Goal: Task Accomplishment & Management: Manage account settings

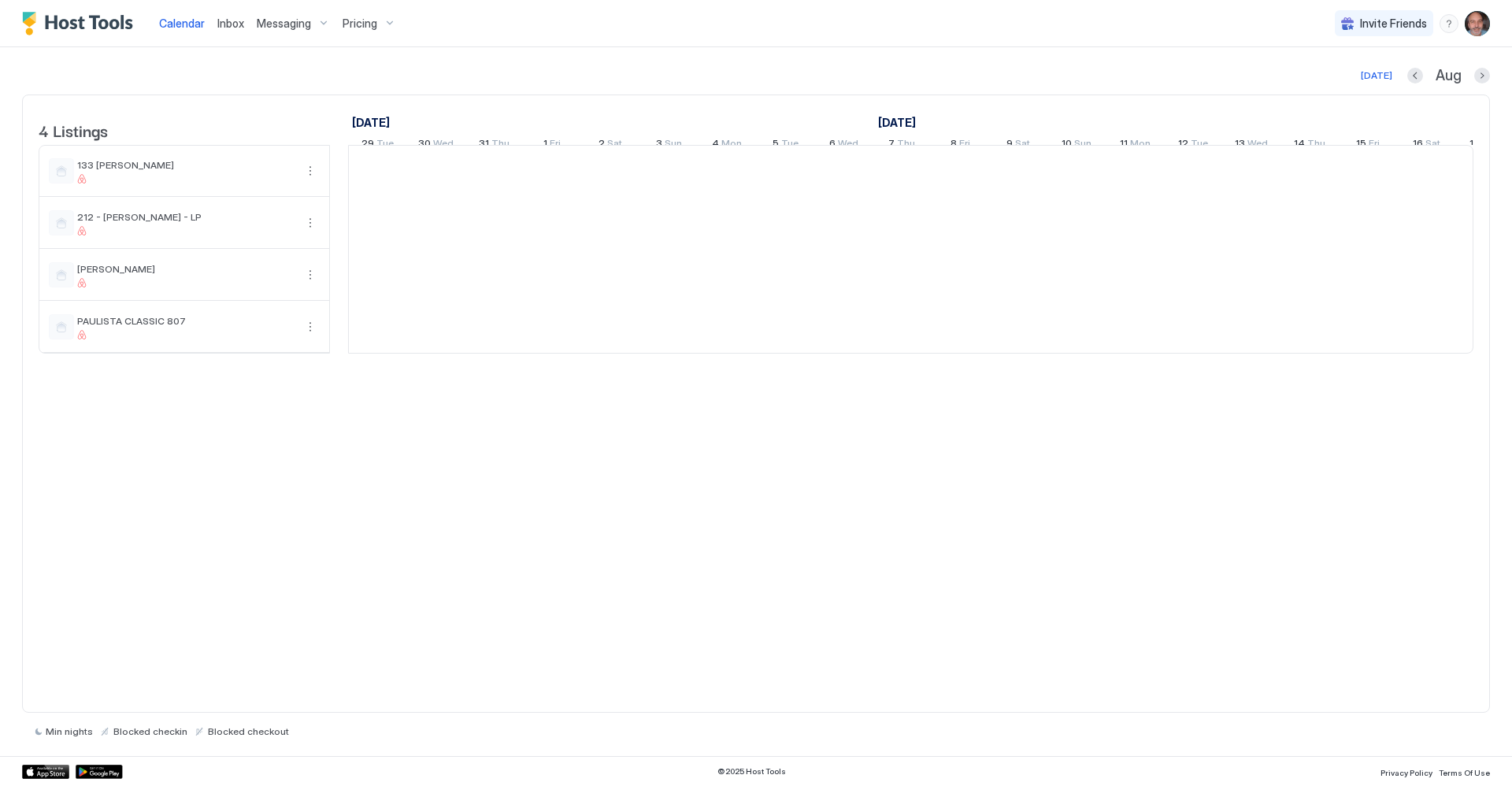
scroll to position [0, 875]
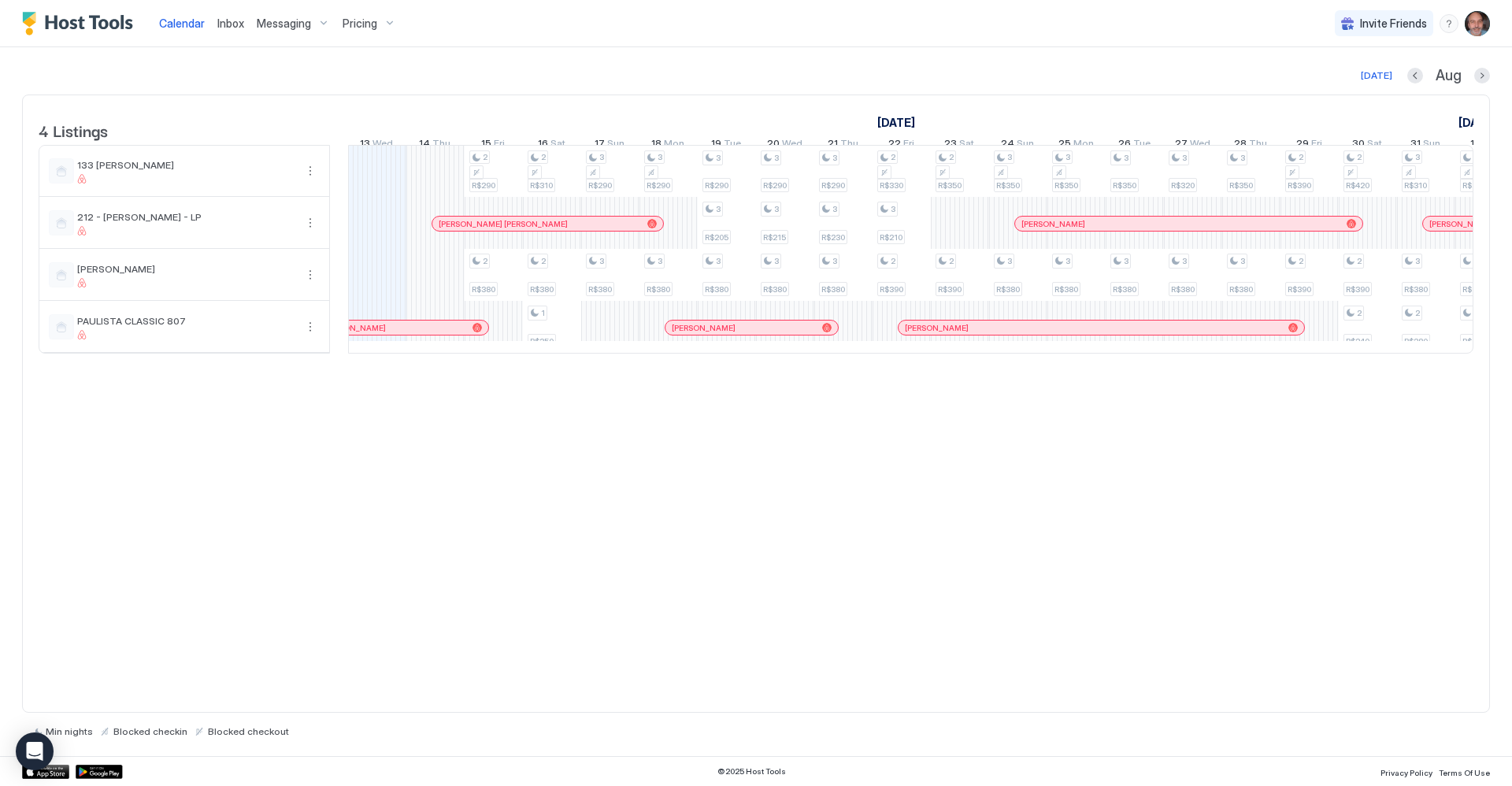
click at [1471, 17] on img "User profile" at bounding box center [1477, 23] width 25 height 25
click at [1336, 91] on span "Settings" at bounding box center [1336, 88] width 43 height 15
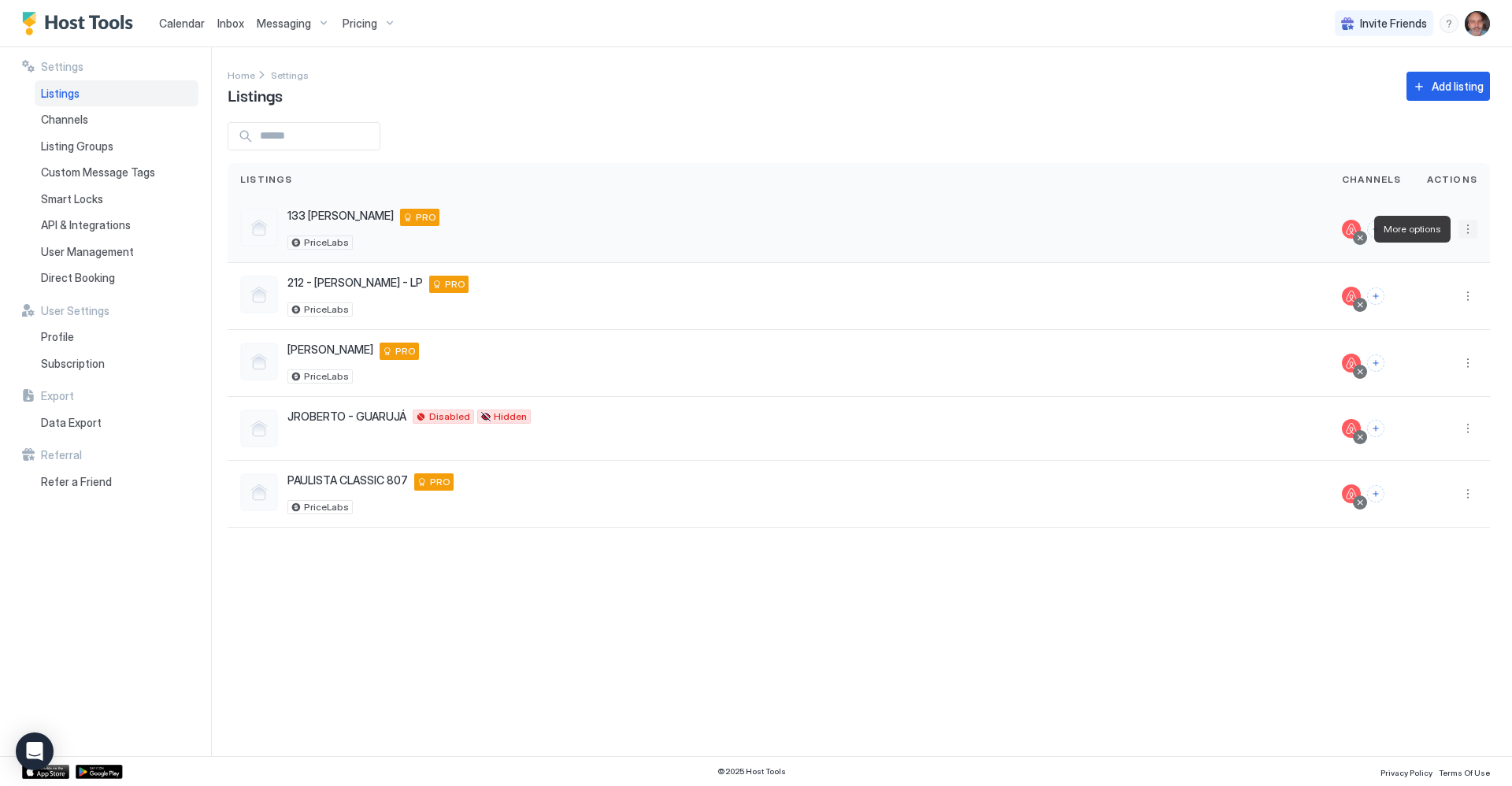
click at [1471, 230] on button "More options" at bounding box center [1468, 229] width 19 height 19
click at [1339, 279] on span "Airbnb Settings" at bounding box center [1334, 277] width 70 height 12
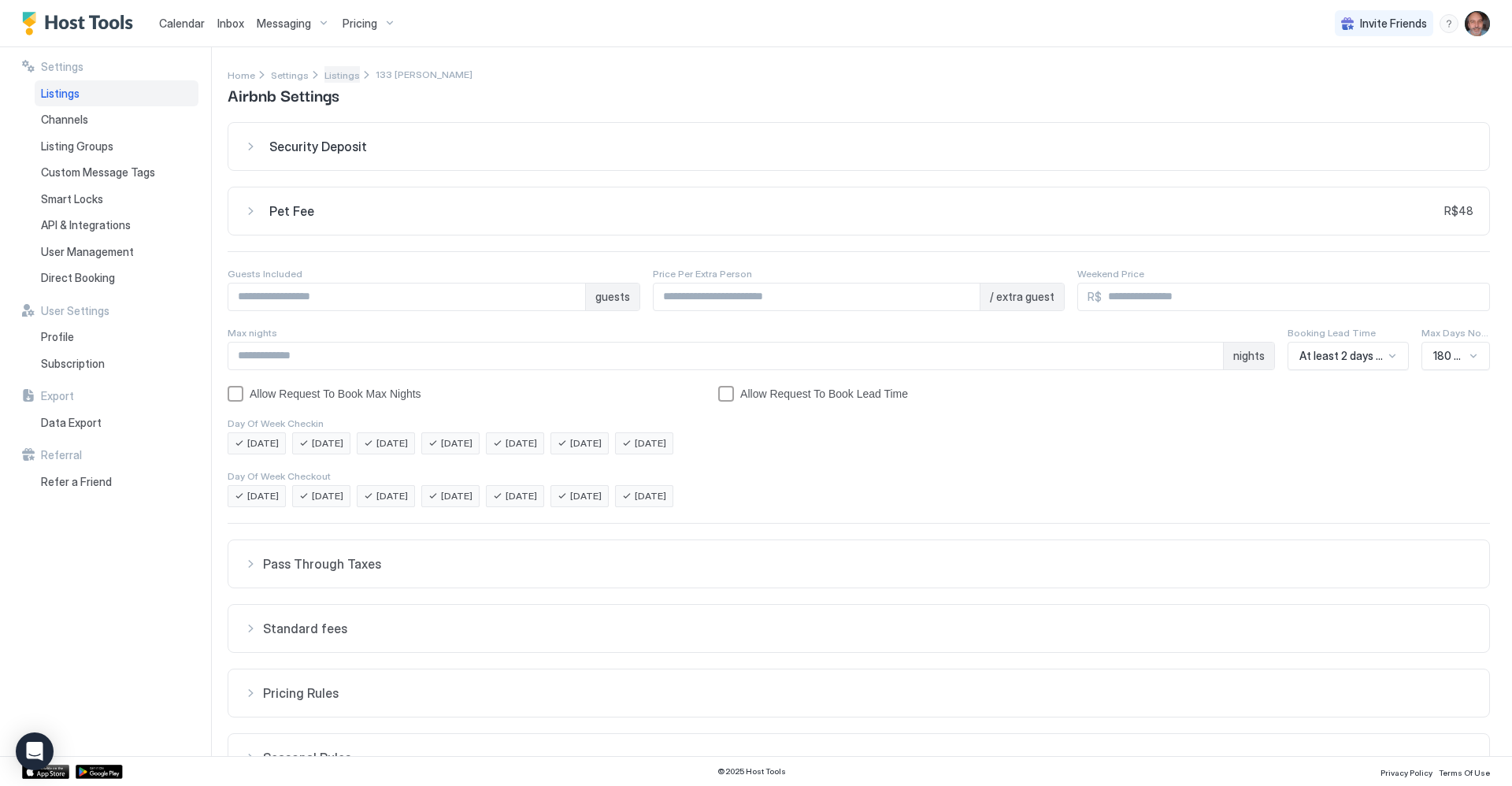
click at [349, 74] on span "Listings" at bounding box center [341, 75] width 35 height 12
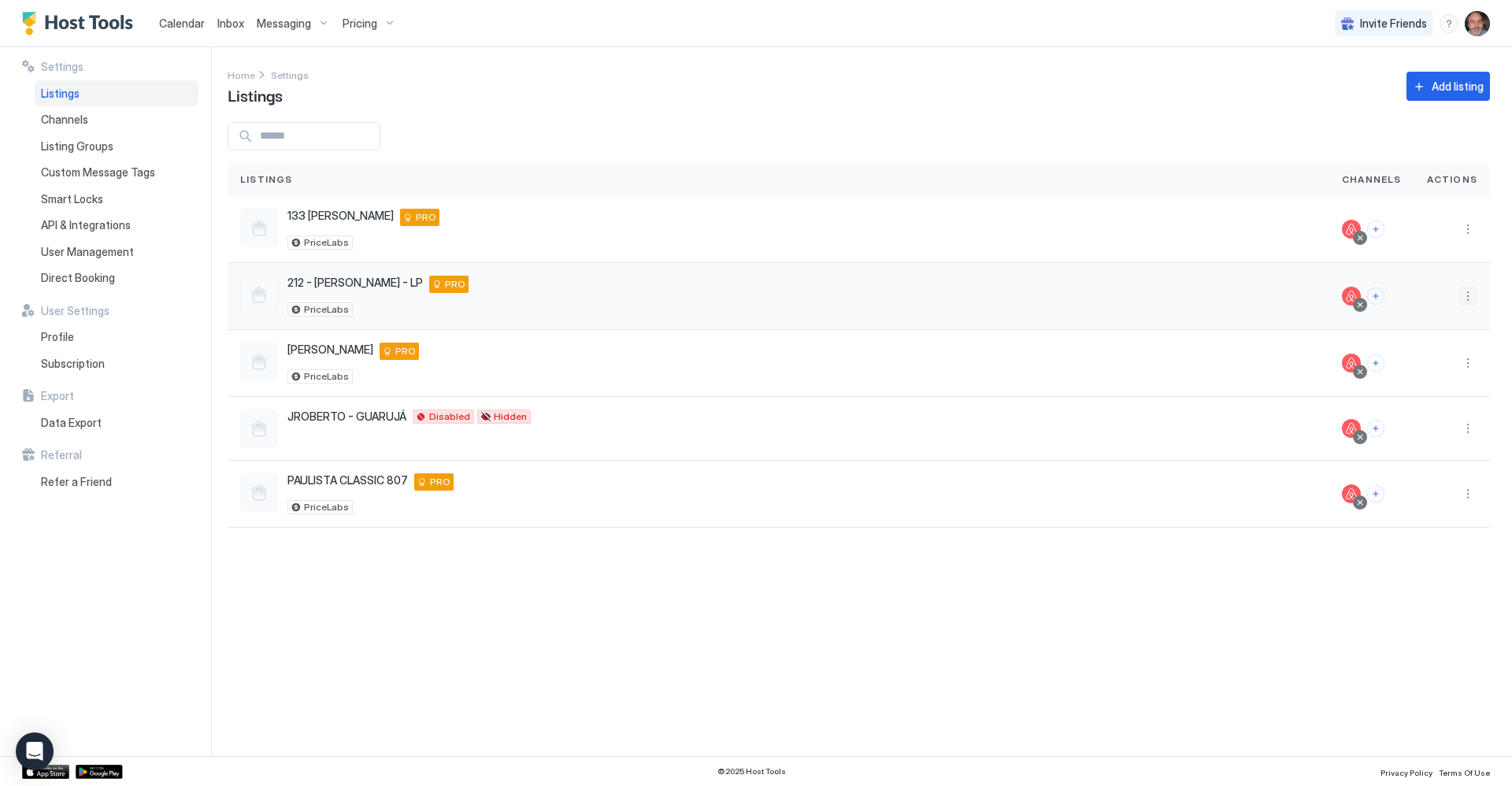
click at [1462, 294] on button "More options" at bounding box center [1468, 296] width 19 height 19
click at [1305, 350] on div "Airbnb Settings" at bounding box center [1376, 344] width 200 height 25
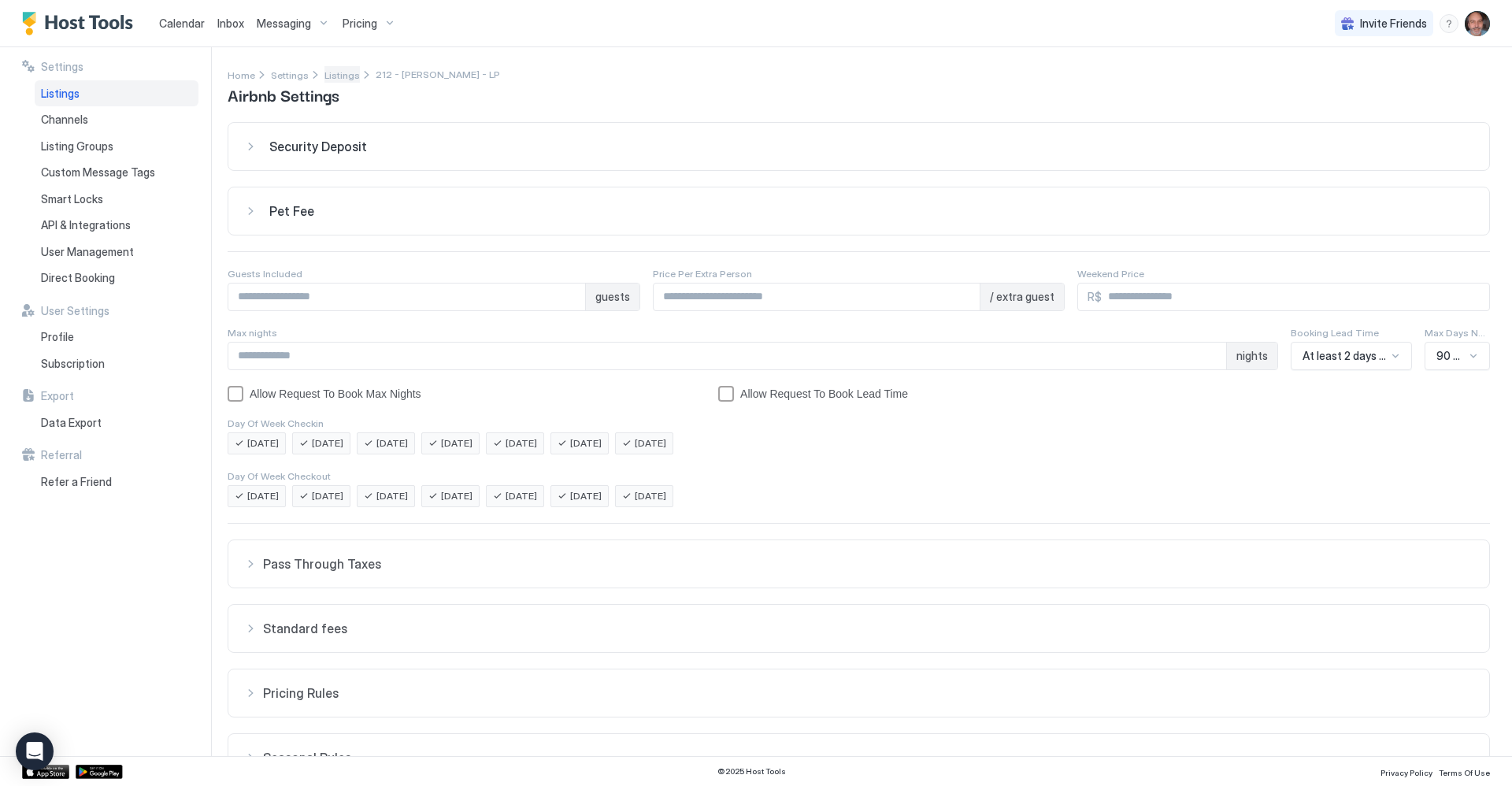
click at [342, 73] on span "Listings" at bounding box center [341, 75] width 35 height 12
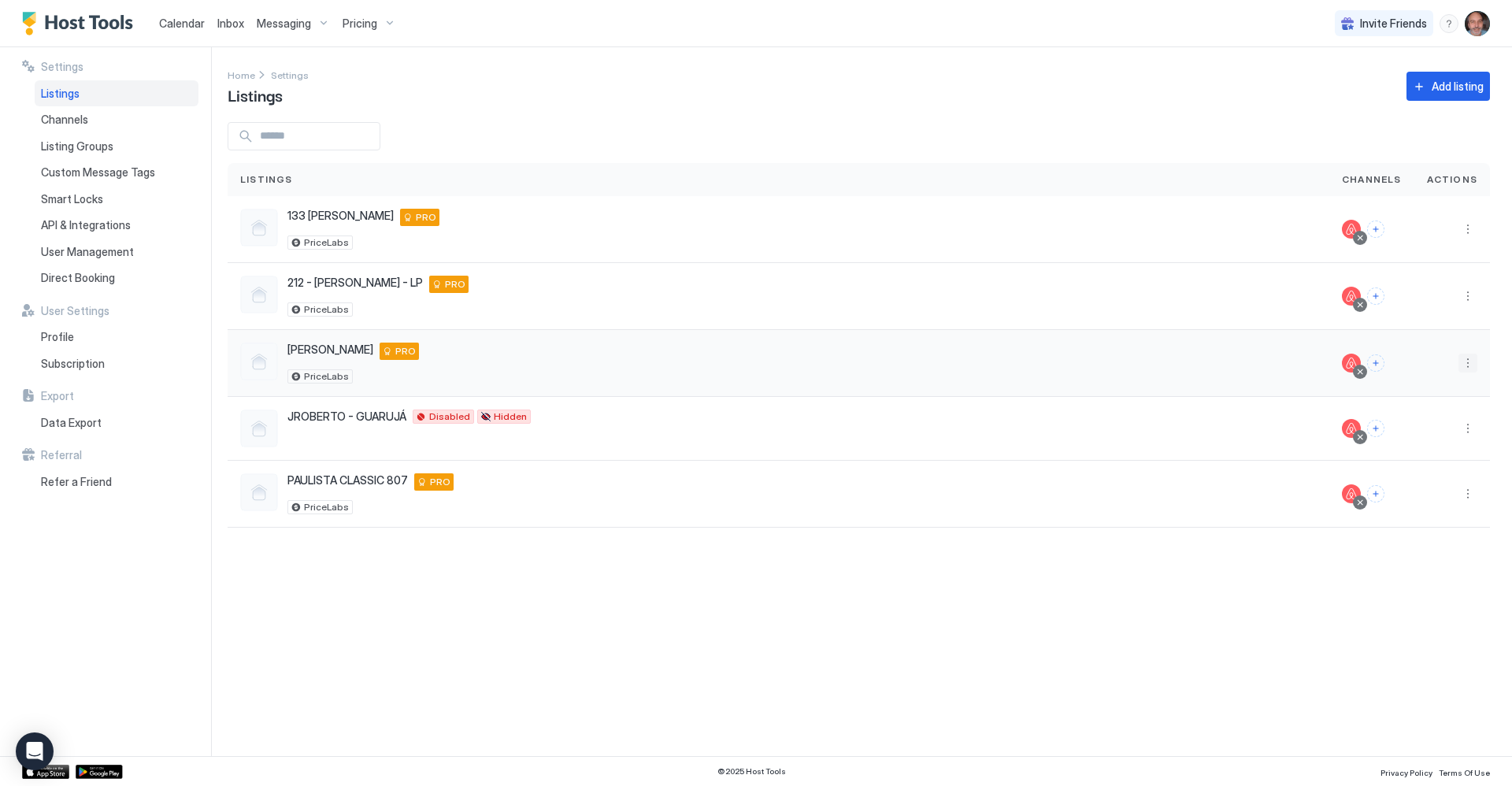
click at [1470, 362] on button "More options" at bounding box center [1468, 363] width 19 height 19
click at [1365, 406] on div "Airbnb Settings" at bounding box center [1376, 411] width 200 height 25
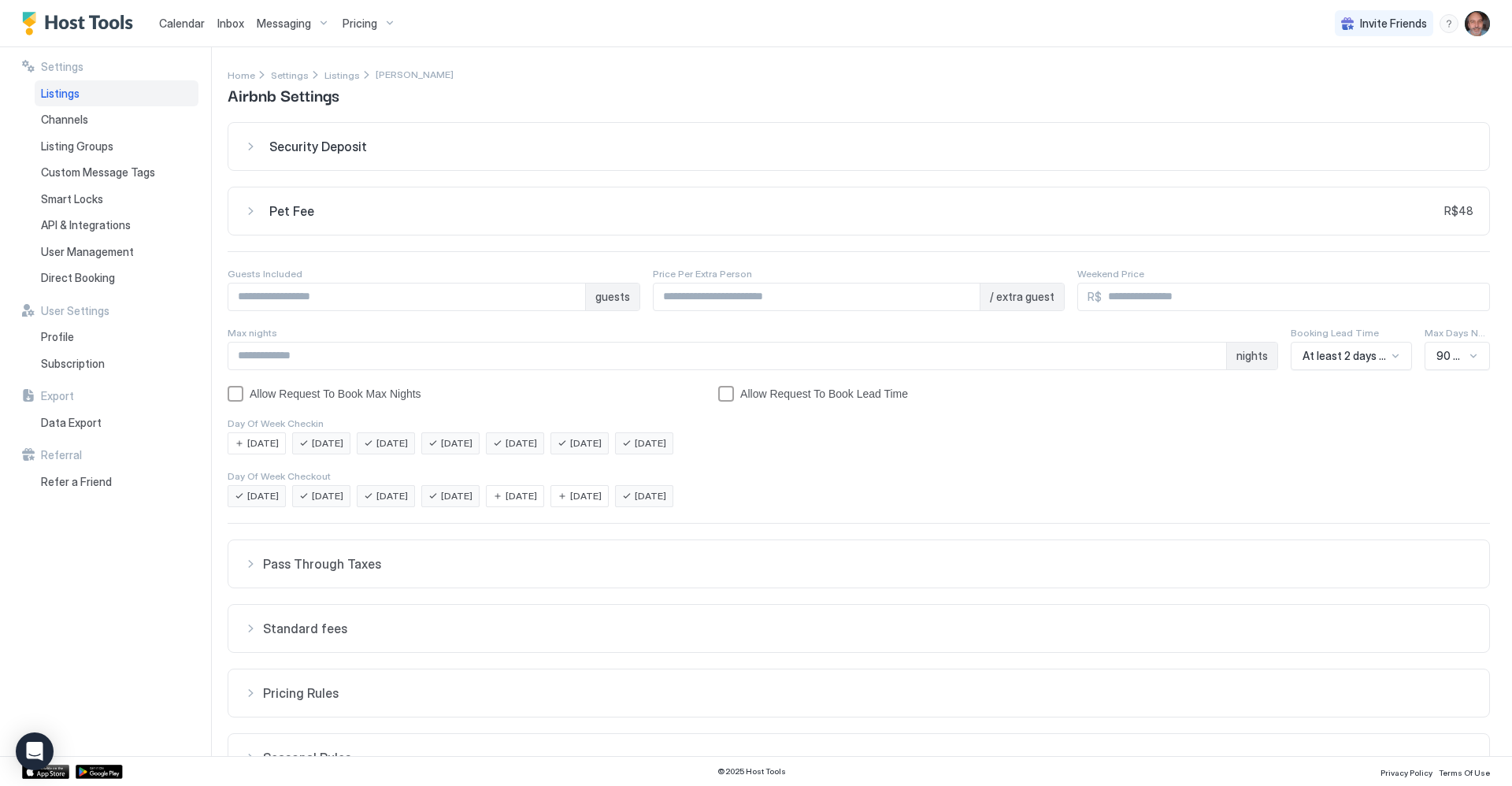
click at [255, 441] on span "[DATE]" at bounding box center [262, 443] width 32 height 15
drag, startPoint x: 536, startPoint y: 499, endPoint x: 561, endPoint y: 507, distance: 26.2
click at [537, 454] on div "[DATE]" at bounding box center [515, 443] width 58 height 22
click at [602, 450] on span "[DATE]" at bounding box center [586, 443] width 32 height 15
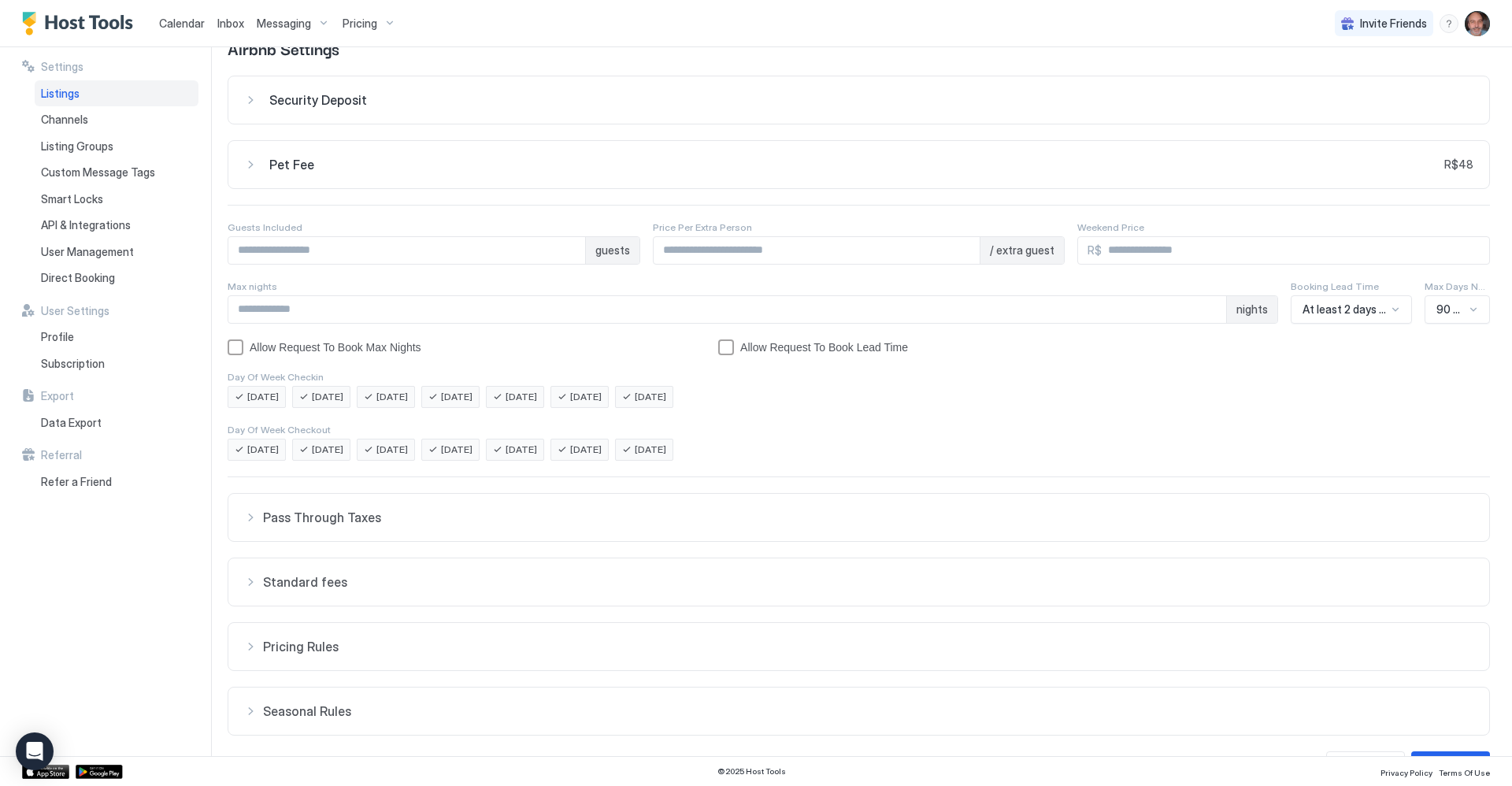
scroll to position [92, 0]
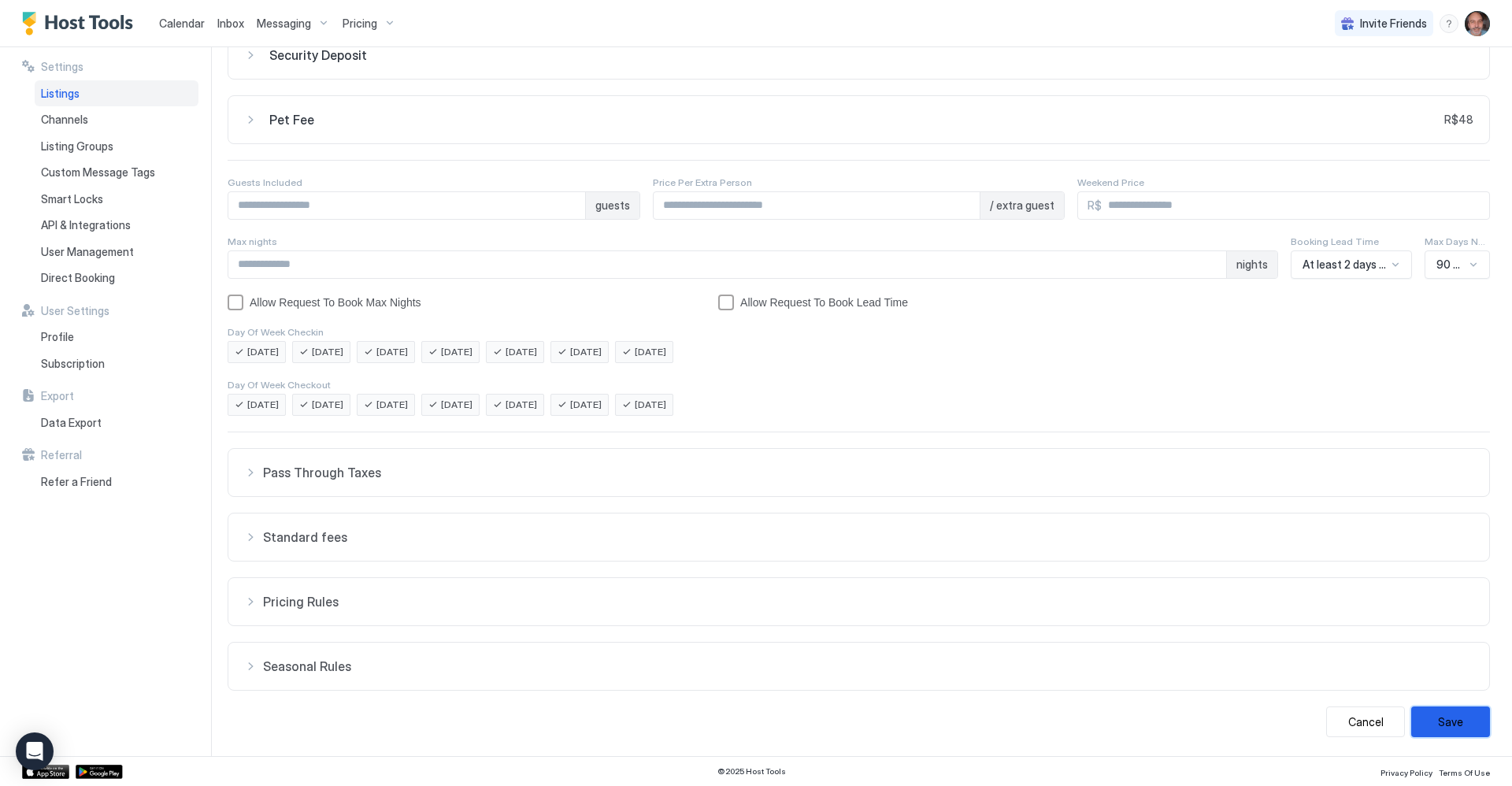
click at [1447, 718] on button "Save" at bounding box center [1451, 722] width 79 height 31
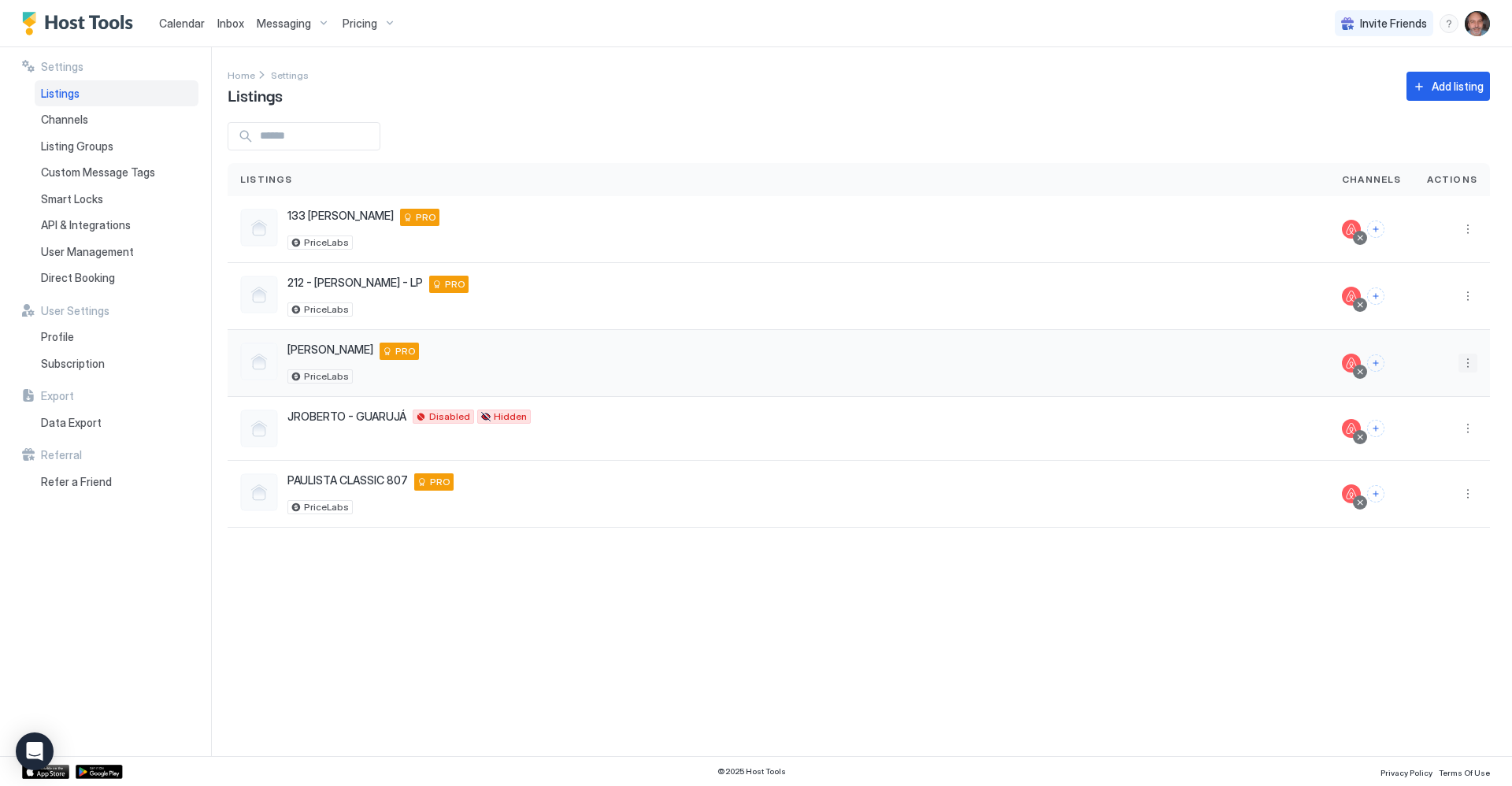
click at [1466, 362] on button "More options" at bounding box center [1468, 363] width 19 height 19
click at [1344, 403] on div "Airbnb Settings" at bounding box center [1376, 411] width 200 height 25
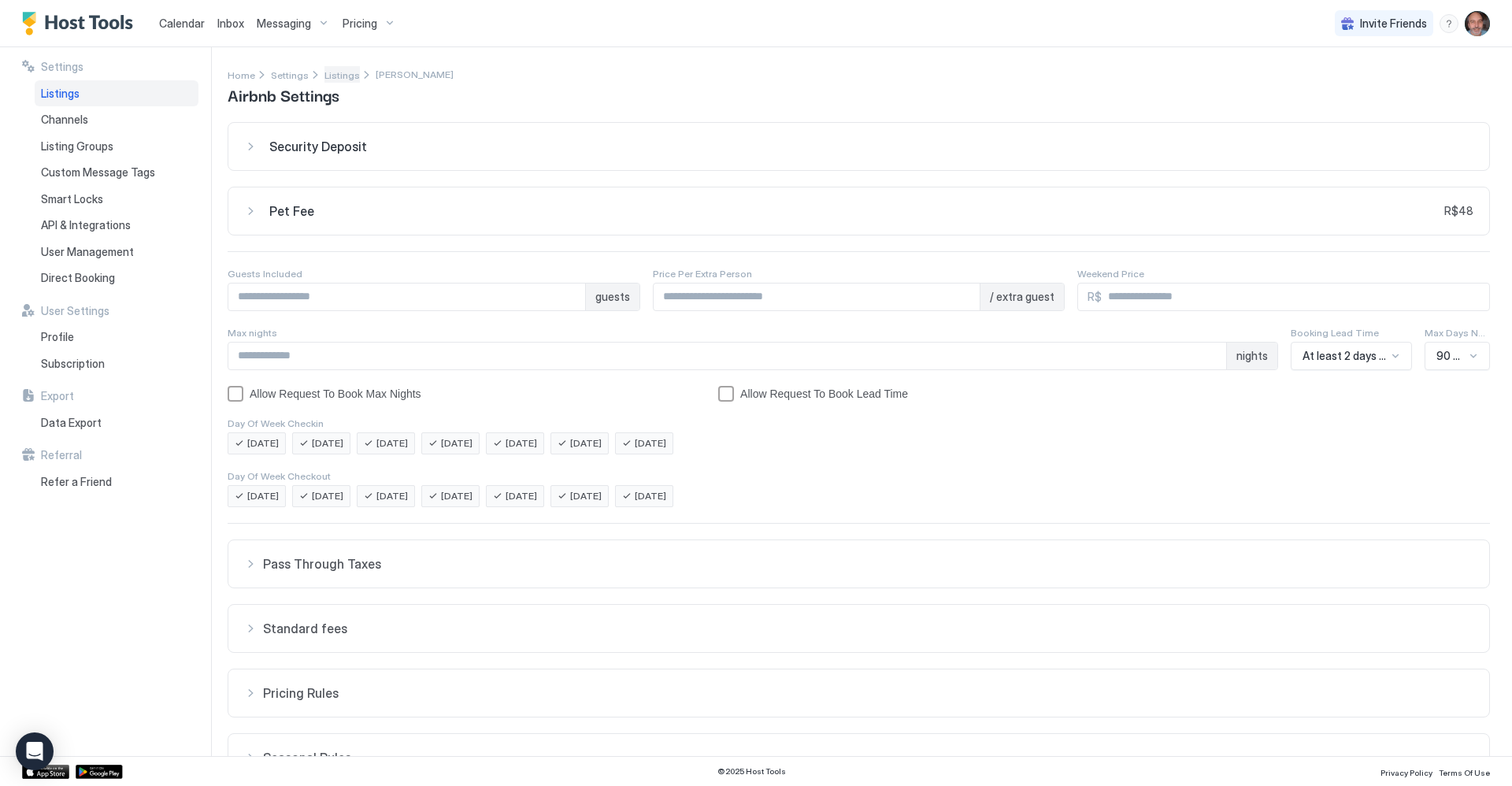
click at [329, 77] on span "Listings" at bounding box center [341, 75] width 35 height 12
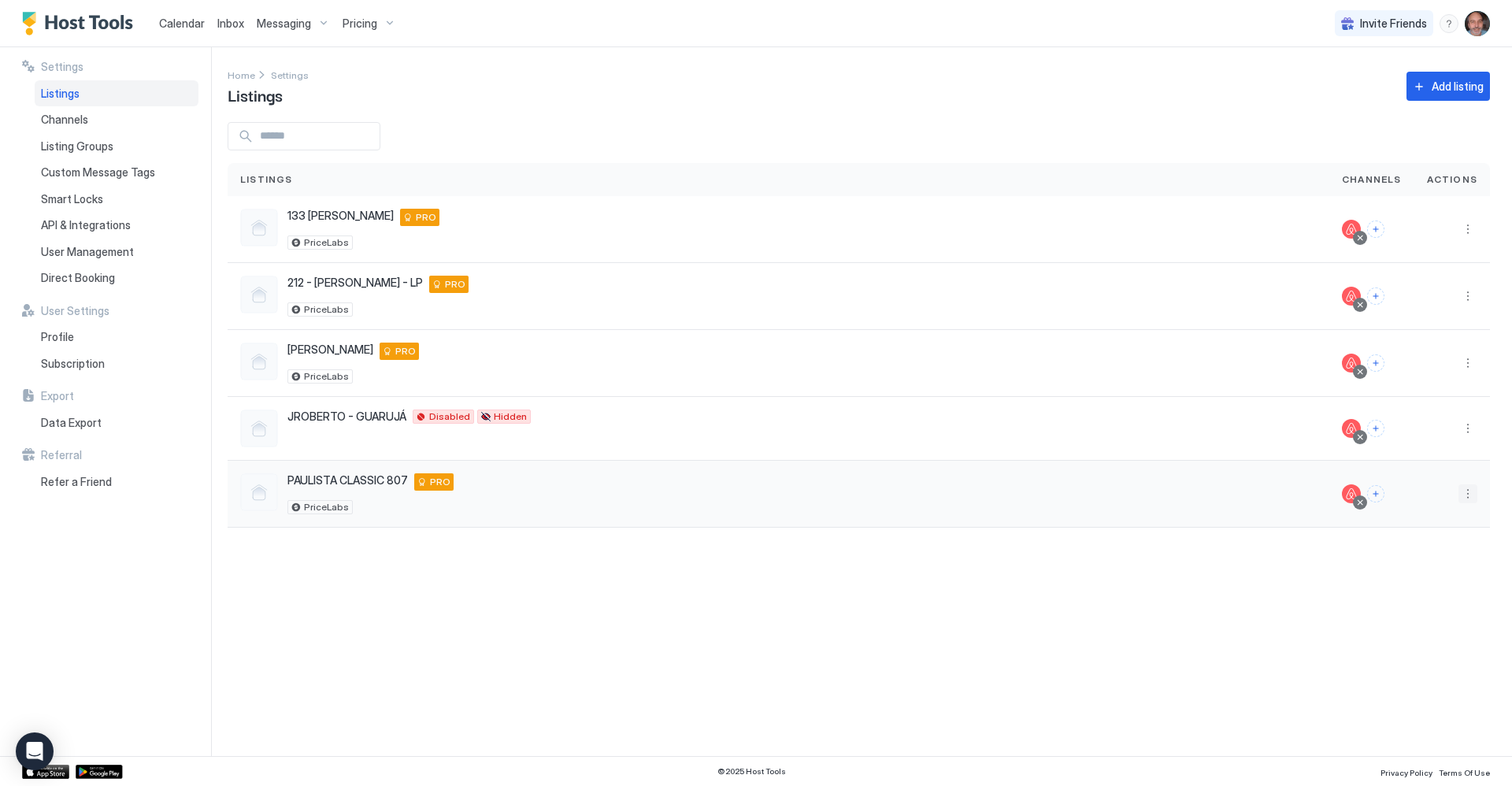
click at [1471, 489] on button "More options" at bounding box center [1468, 494] width 19 height 19
click at [1309, 537] on span "Airbnb Settings" at bounding box center [1334, 541] width 70 height 12
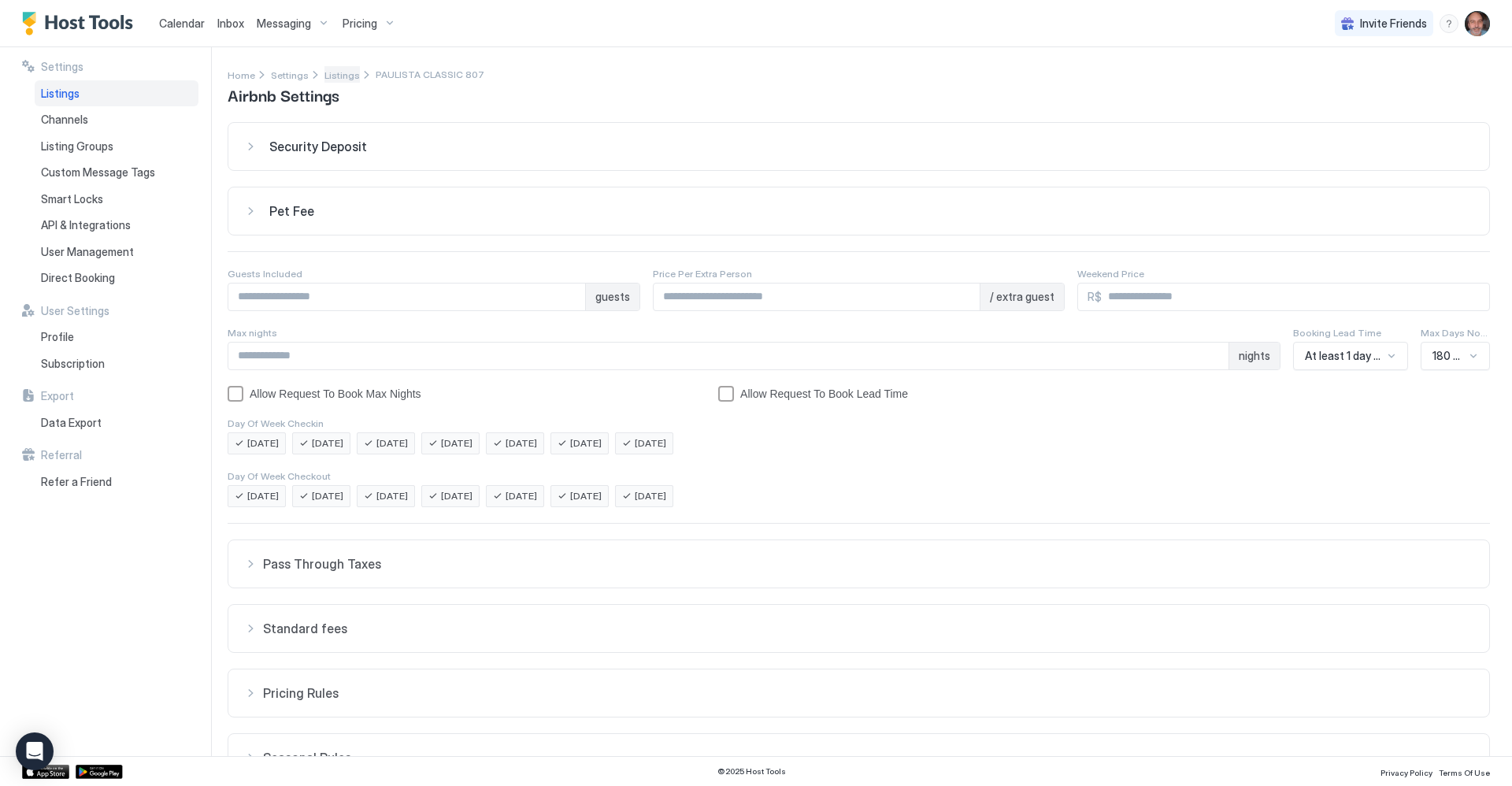
click at [324, 77] on span "Listings" at bounding box center [341, 75] width 35 height 12
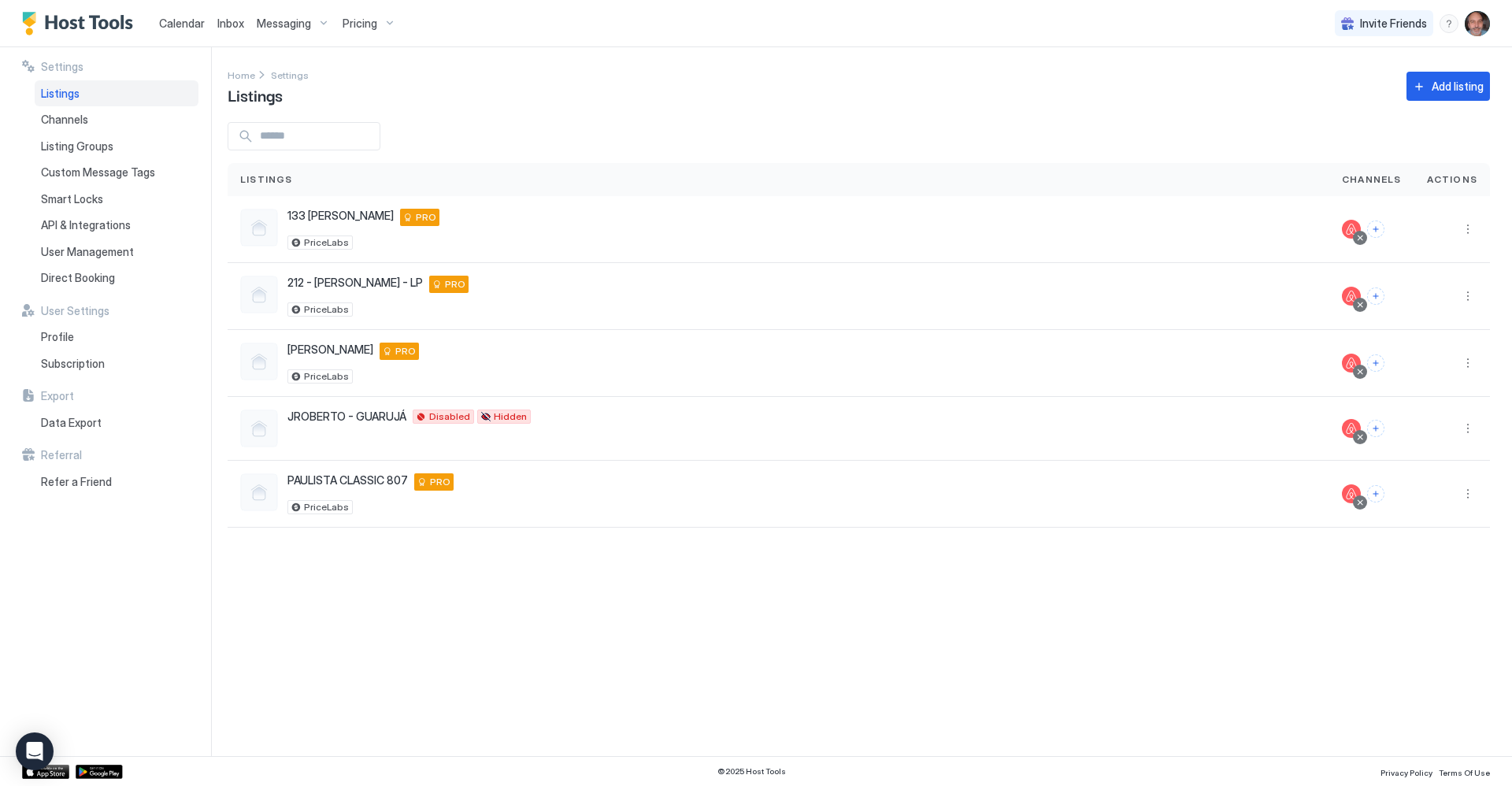
click at [182, 23] on span "Calendar" at bounding box center [182, 23] width 45 height 14
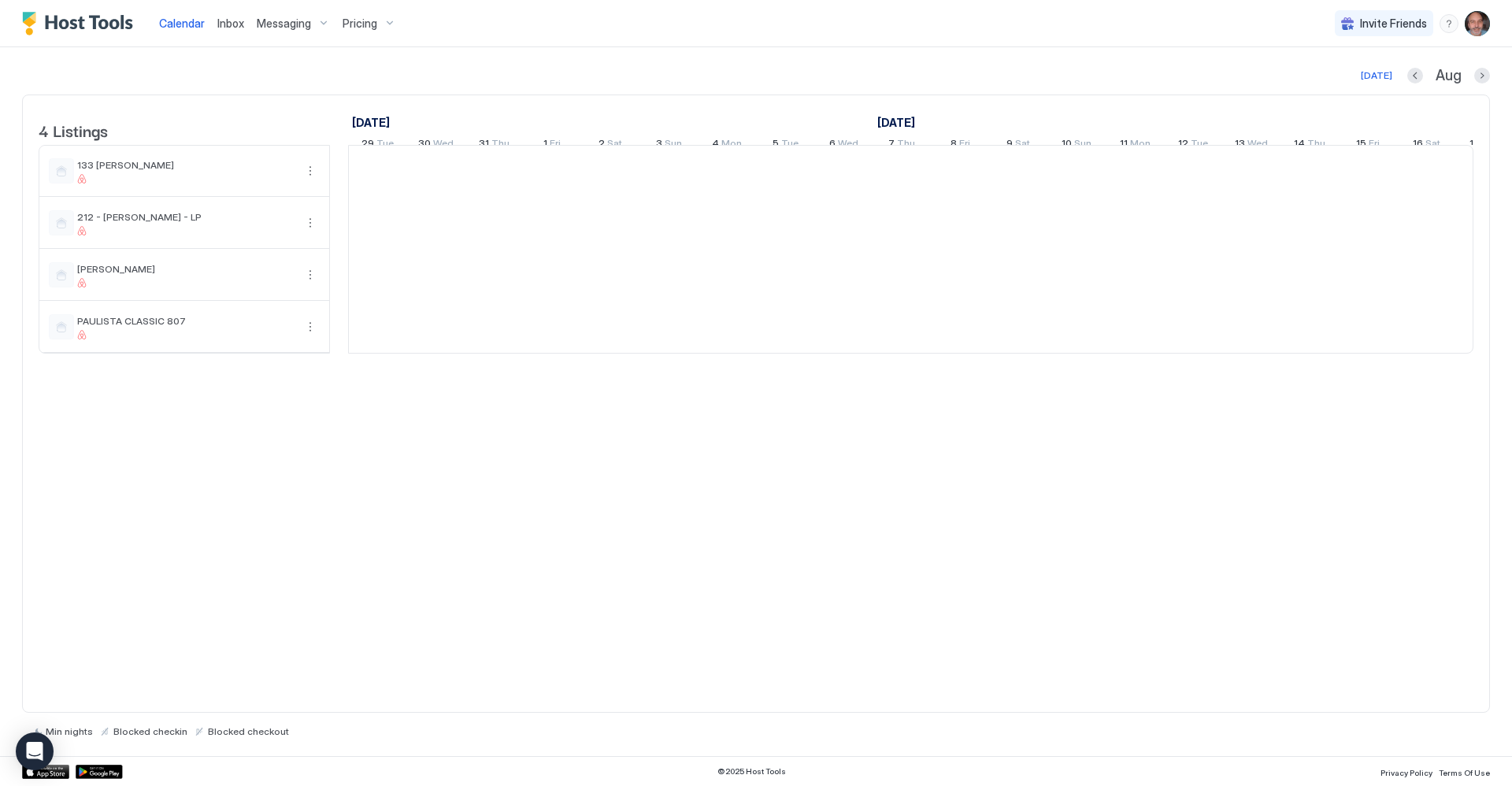
scroll to position [0, 875]
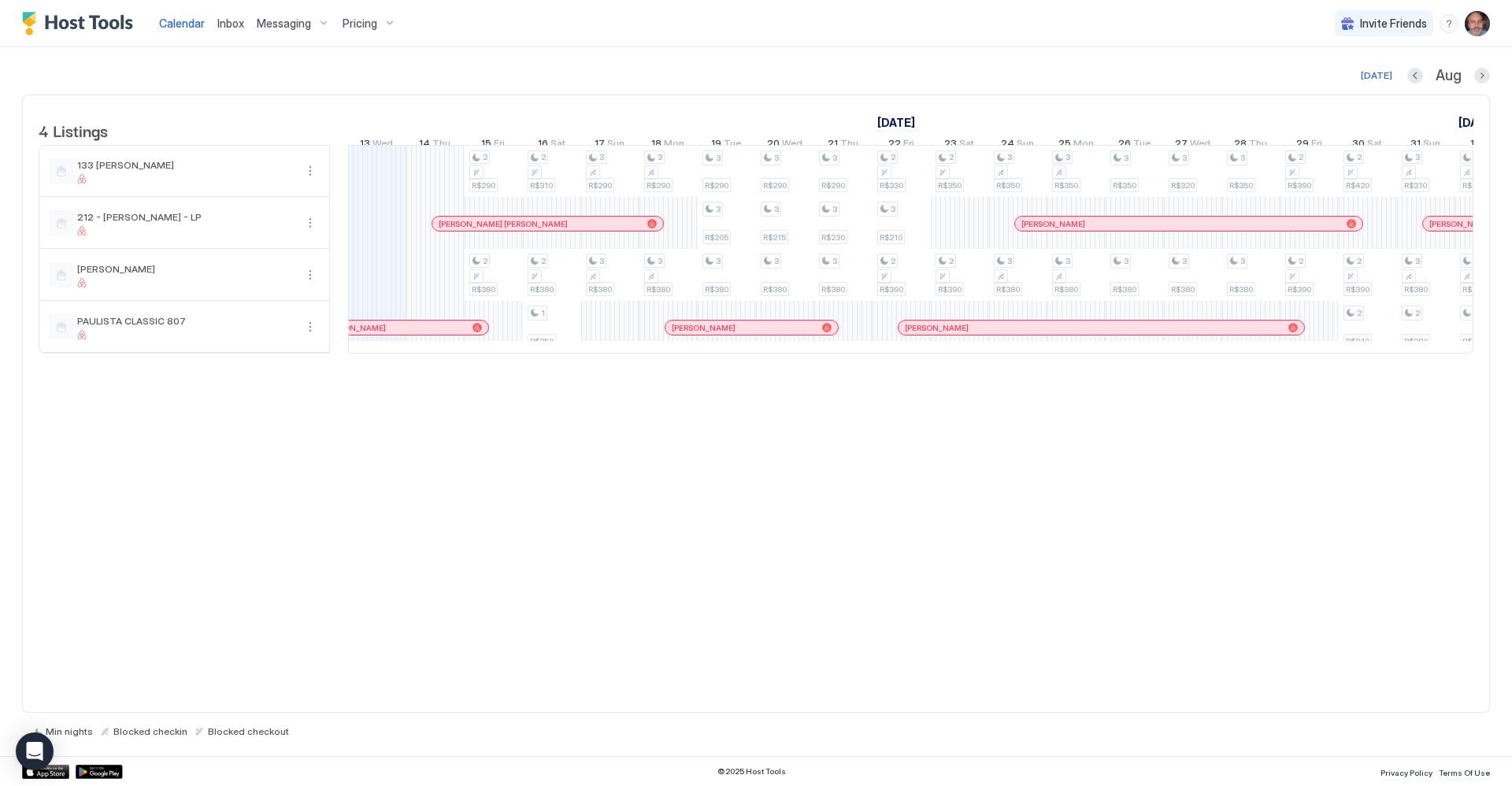
click at [291, 24] on span "Messaging" at bounding box center [283, 23] width 54 height 15
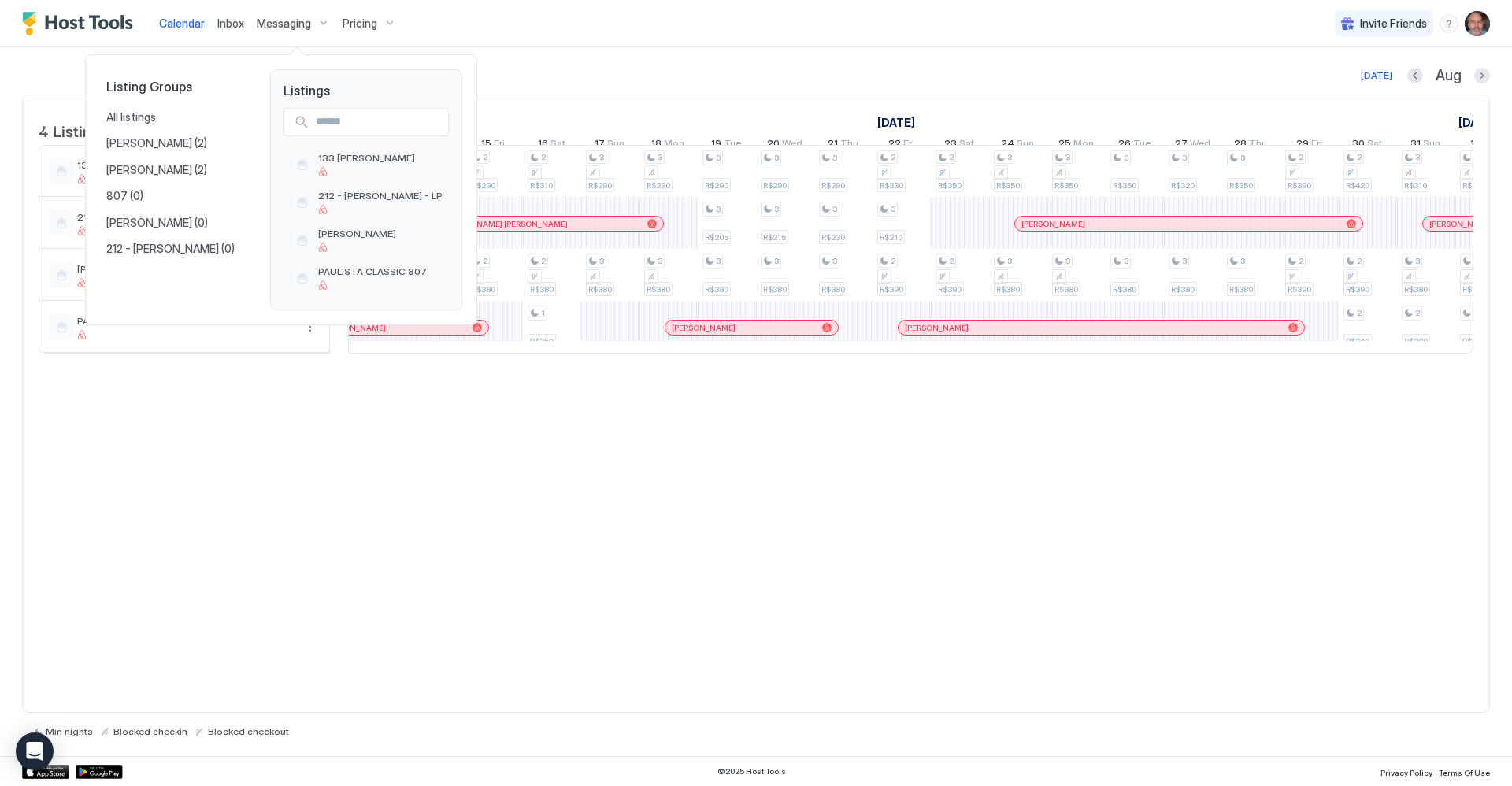
click at [354, 24] on div at bounding box center [756, 393] width 1512 height 786
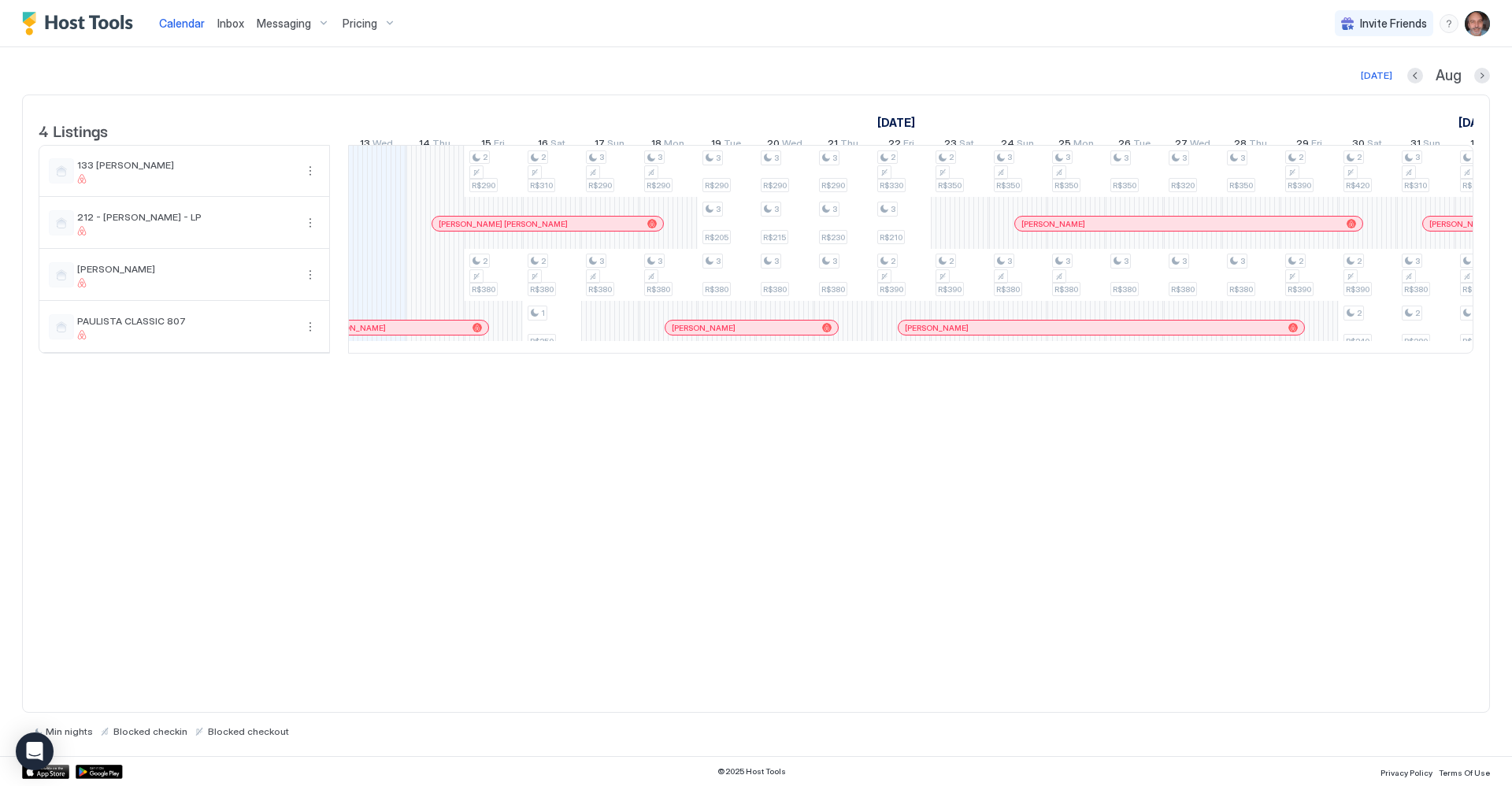
click at [352, 22] on span "Pricing" at bounding box center [359, 23] width 34 height 15
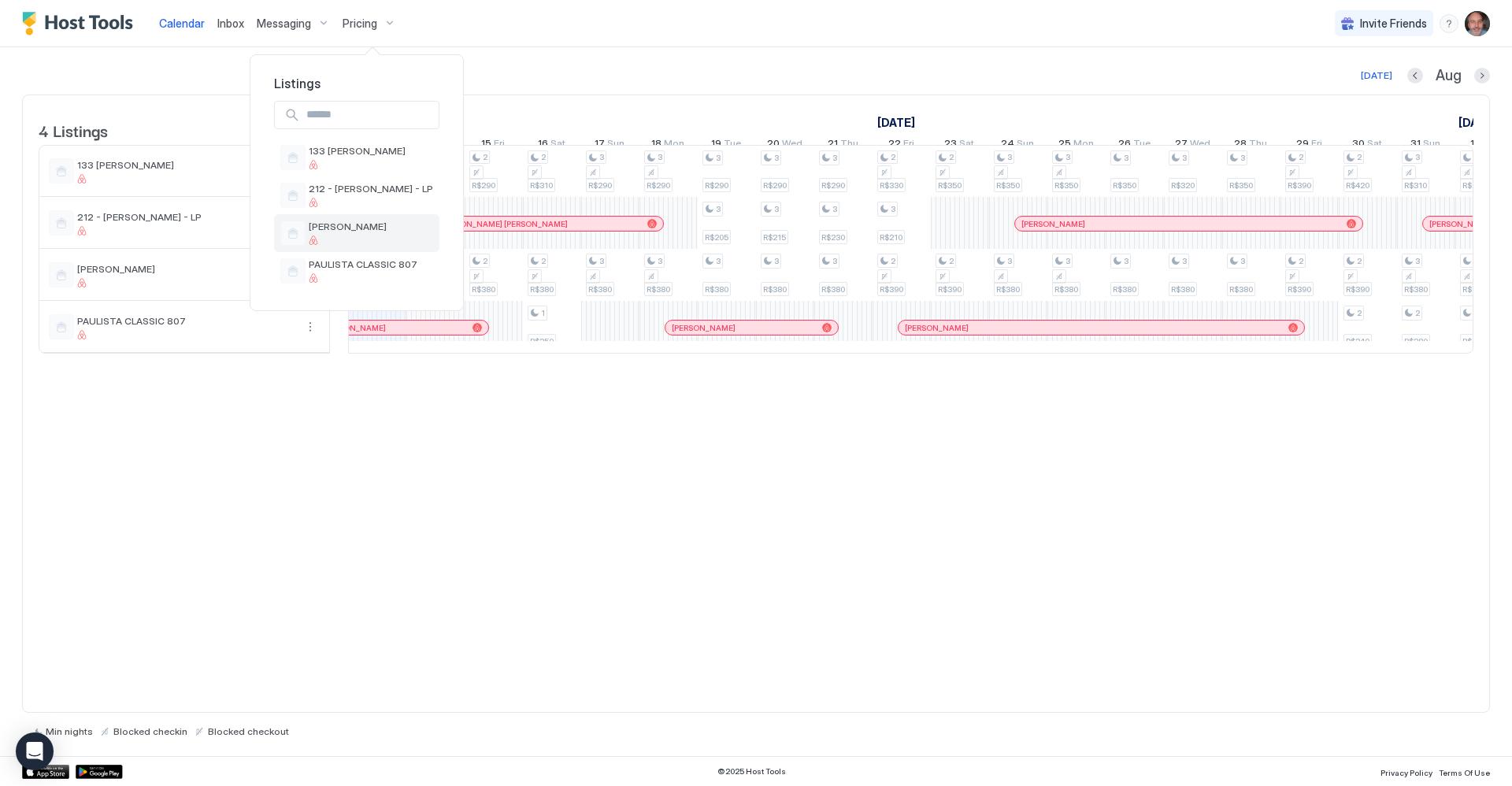
click at [345, 219] on div "[PERSON_NAME]" at bounding box center [357, 233] width 166 height 38
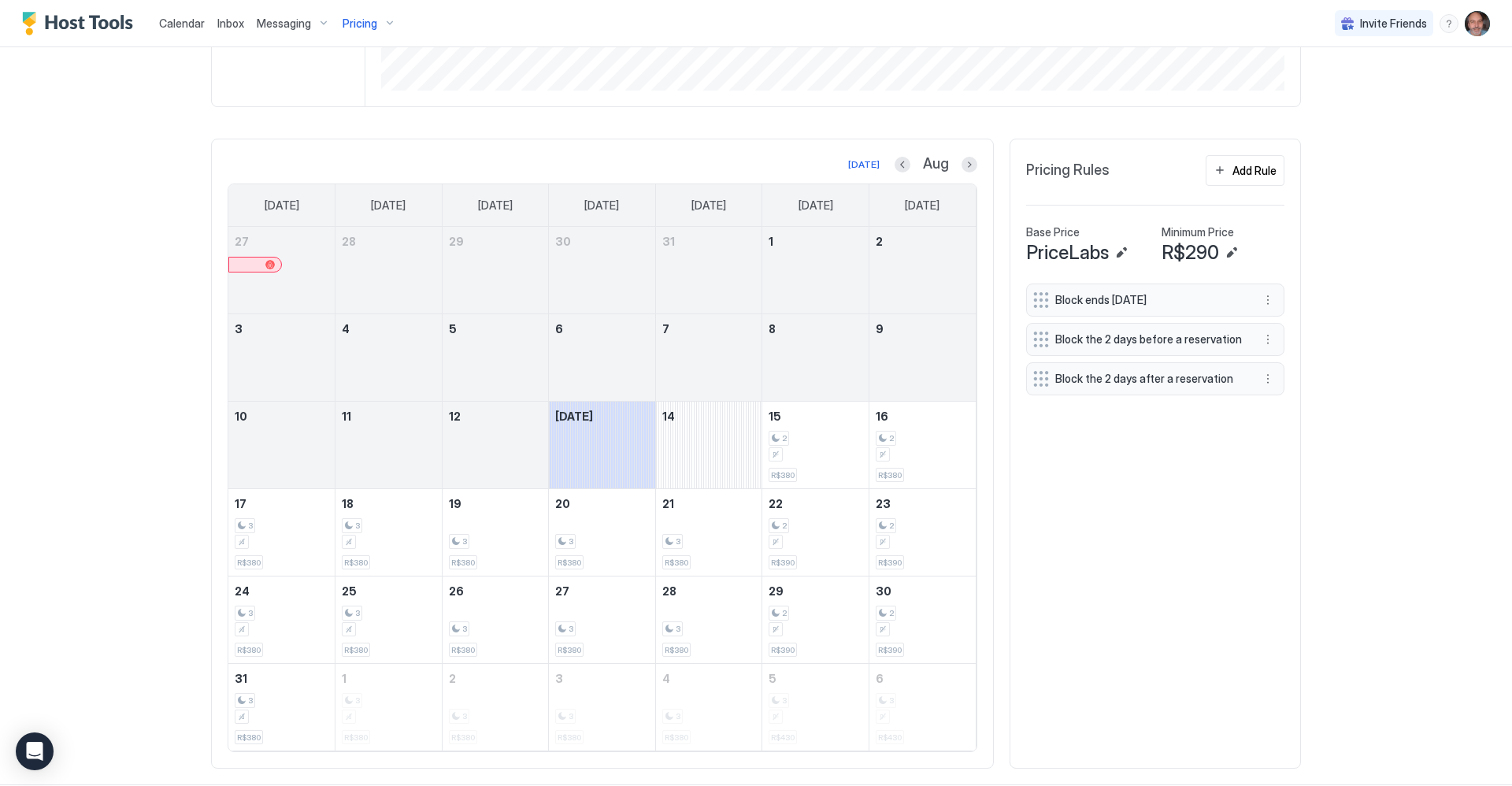
scroll to position [393, 0]
click at [1075, 551] on div "Block ends [DATE] Block the 2 days before a reservation Block the 2 days after …" at bounding box center [1155, 513] width 258 height 469
drag, startPoint x: 1075, startPoint y: 551, endPoint x: 1048, endPoint y: 480, distance: 76.0
click at [1048, 480] on div "Block ends [DATE] Block the 2 days before a reservation Block the 2 days after …" at bounding box center [1155, 513] width 258 height 469
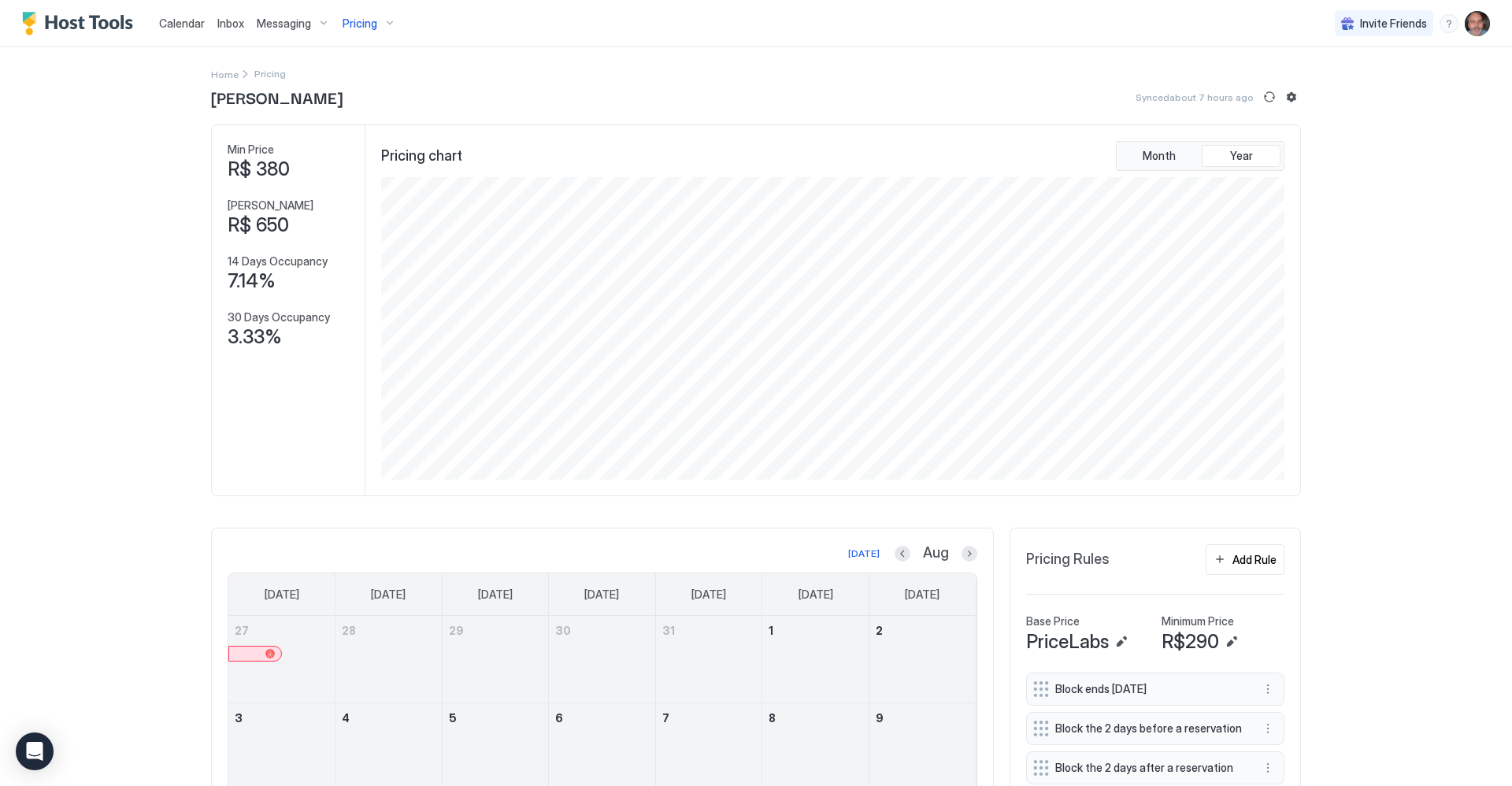
scroll to position [0, 0]
click at [358, 27] on span "Pricing" at bounding box center [359, 23] width 34 height 15
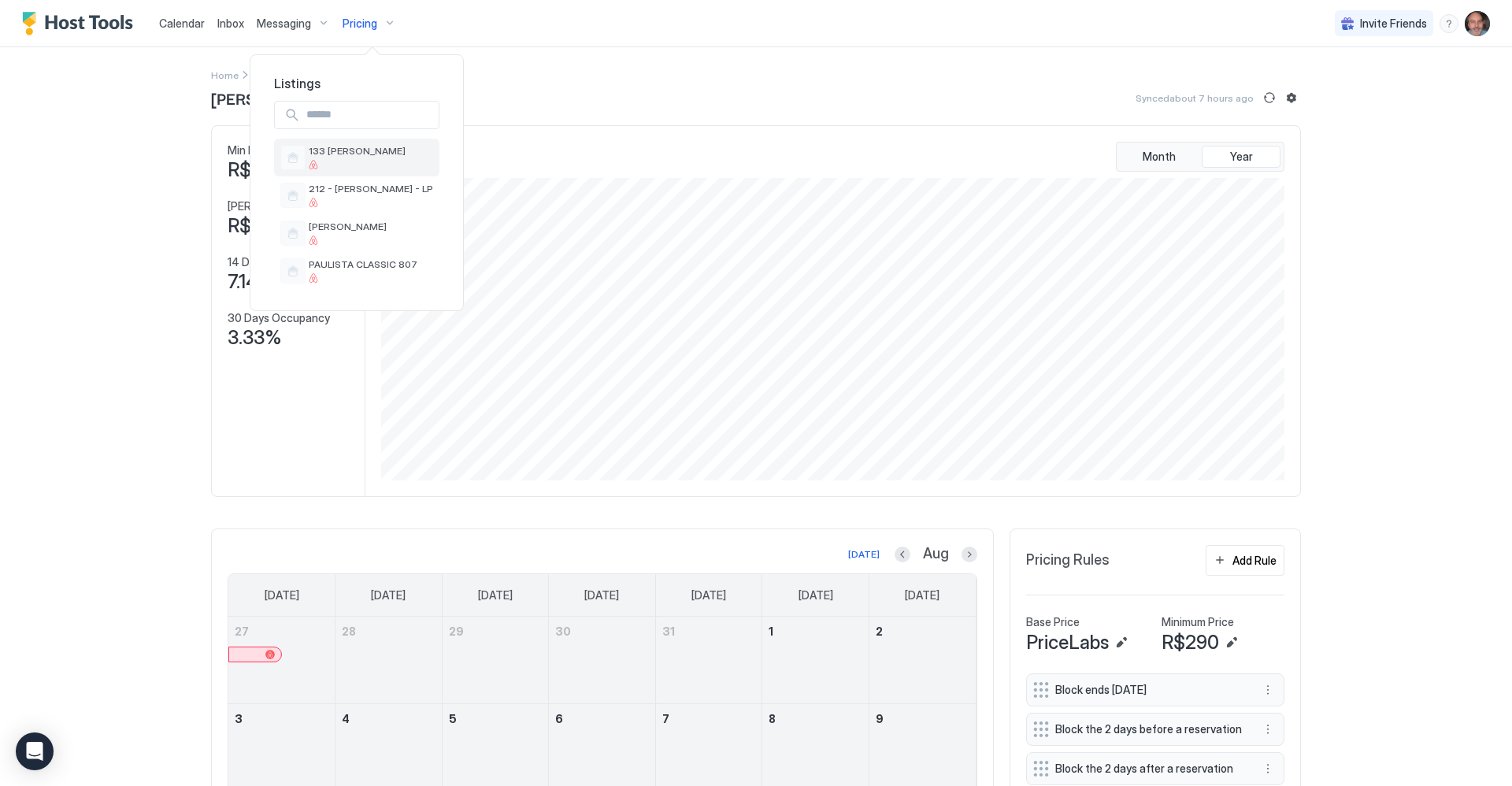
click at [348, 153] on span "133 [PERSON_NAME]" at bounding box center [357, 151] width 97 height 12
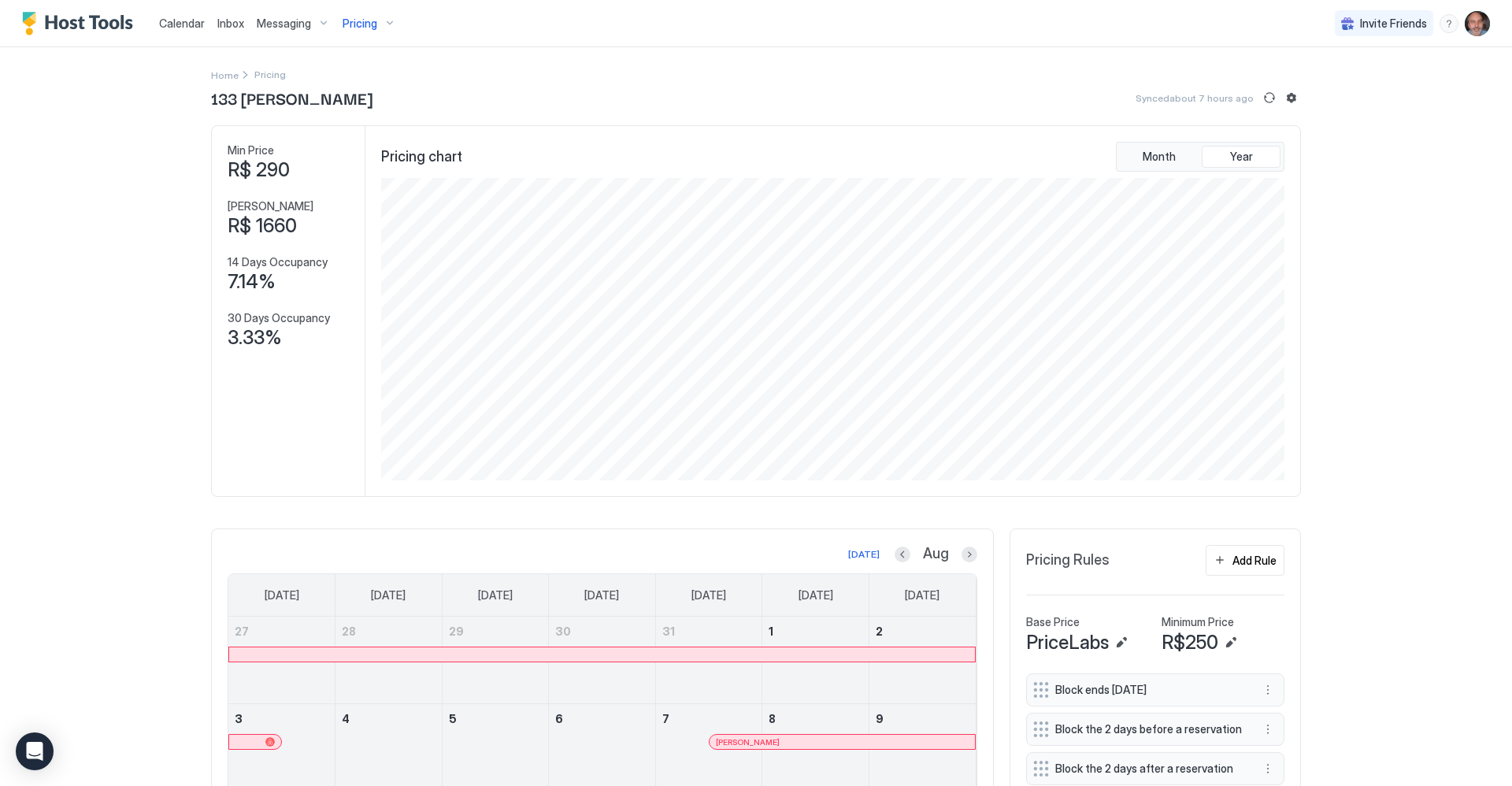
drag, startPoint x: 356, startPoint y: 29, endPoint x: 358, endPoint y: 44, distance: 15.1
click at [358, 44] on button "Pricing" at bounding box center [369, 23] width 66 height 46
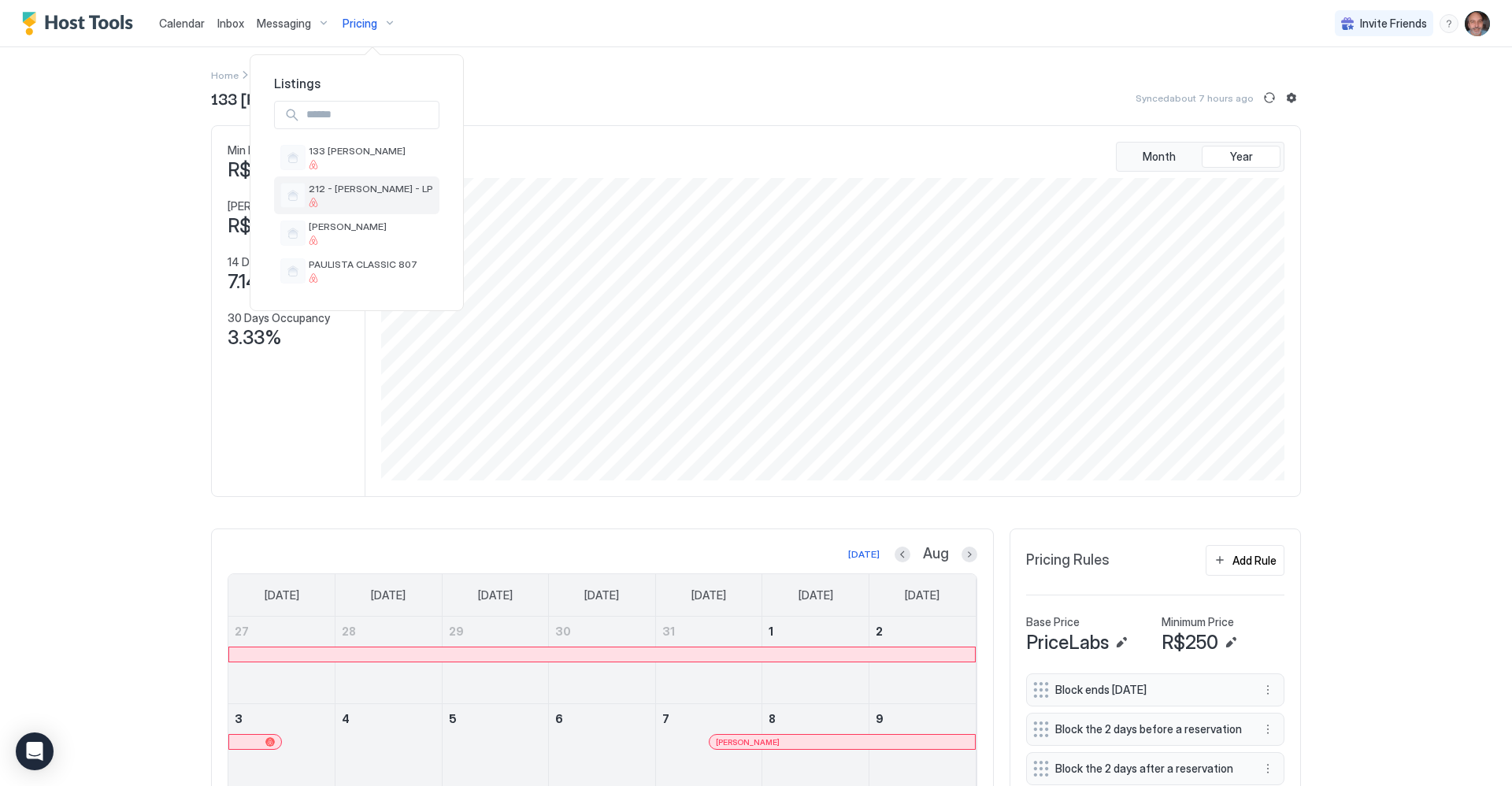
click at [352, 181] on div "212 - [PERSON_NAME] - LP" at bounding box center [357, 195] width 166 height 38
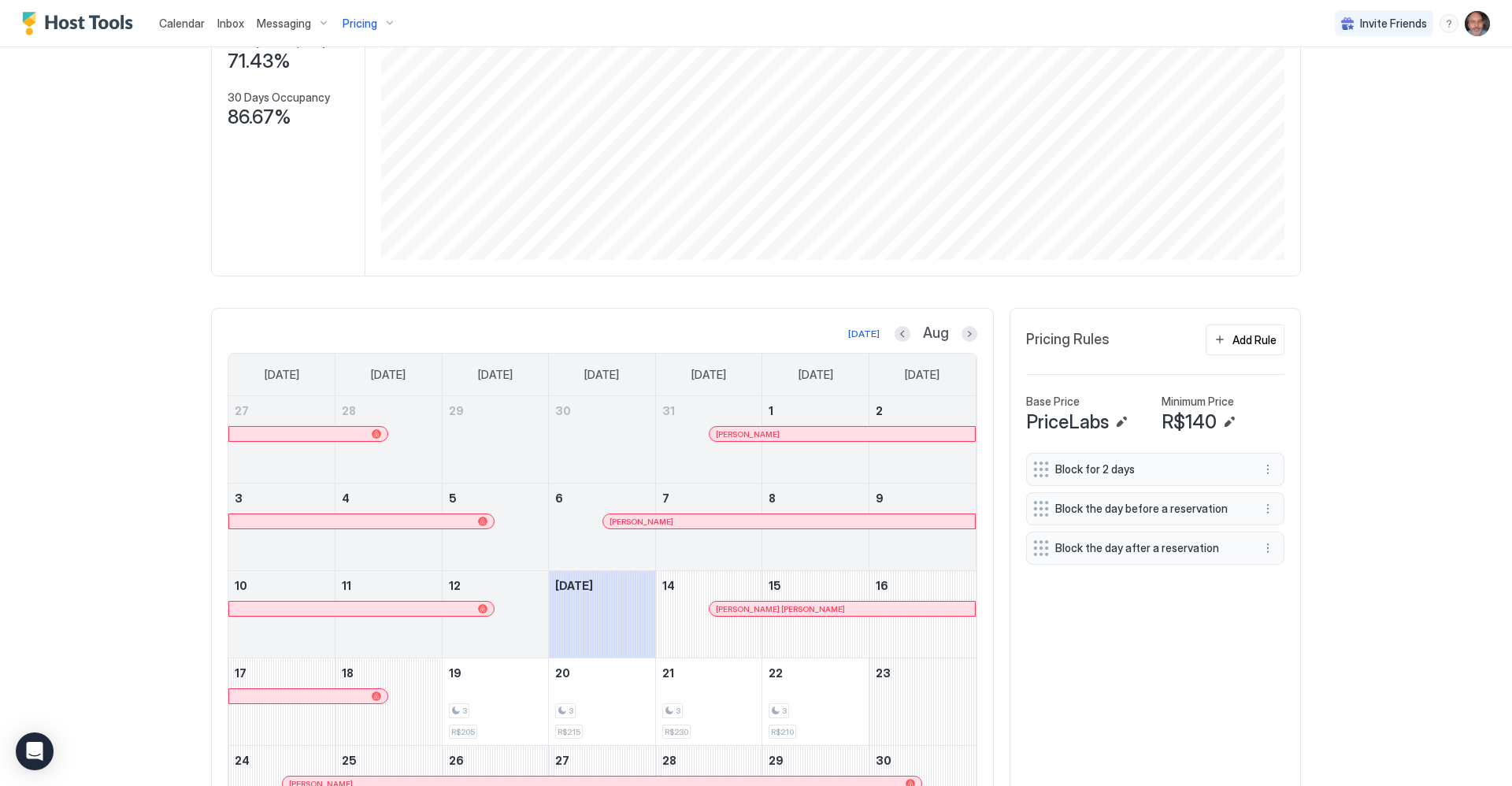
scroll to position [237, 0]
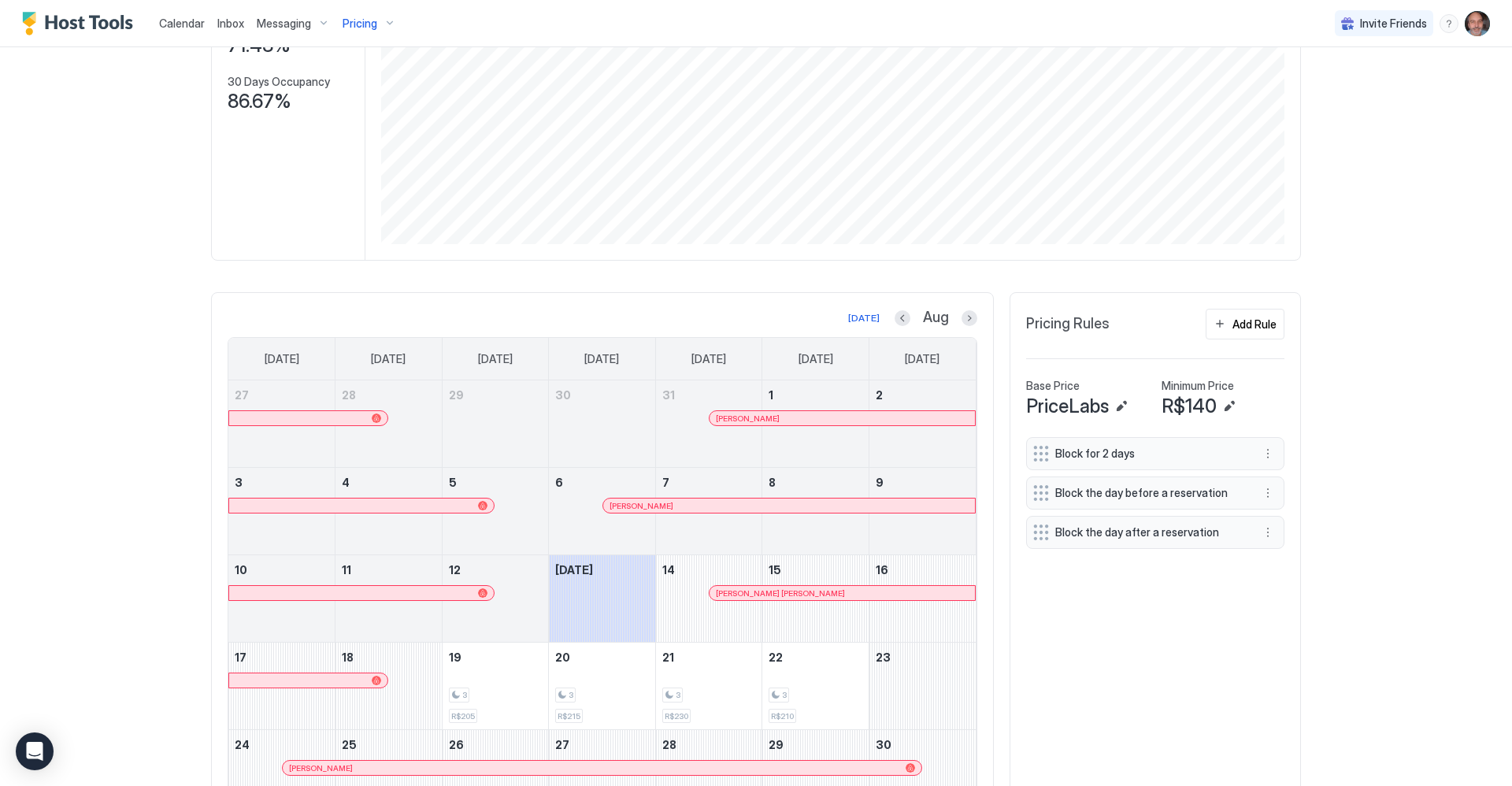
click at [376, 22] on div "Pricing" at bounding box center [369, 23] width 66 height 27
click at [364, 269] on span "PAULISTA CLASSIC 807" at bounding box center [363, 264] width 109 height 12
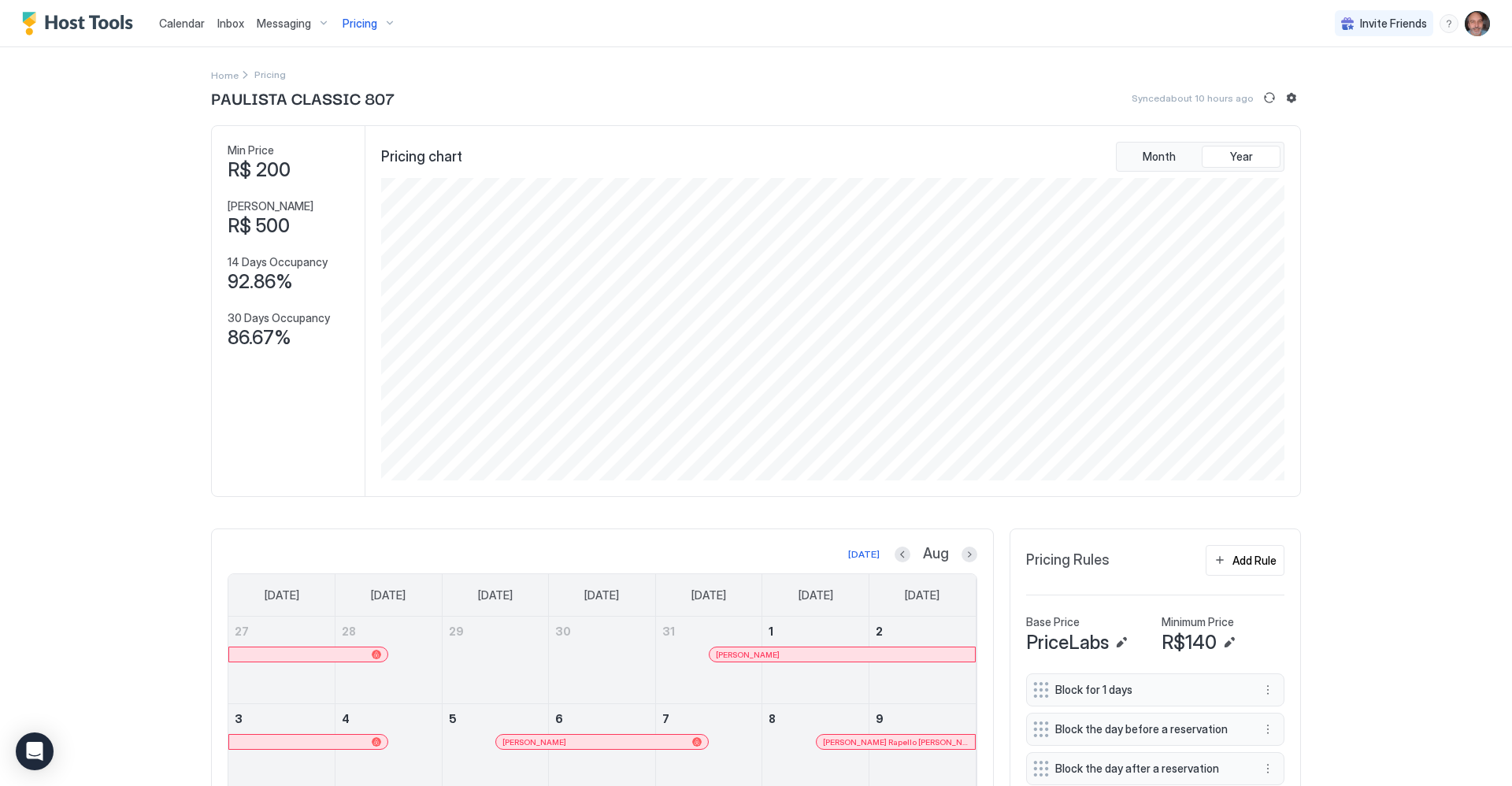
click at [1138, 689] on span "Block for 1 days" at bounding box center [1149, 689] width 188 height 15
click at [1267, 693] on button "More options" at bounding box center [1268, 689] width 19 height 19
click at [1278, 714] on span "Edit" at bounding box center [1286, 711] width 17 height 12
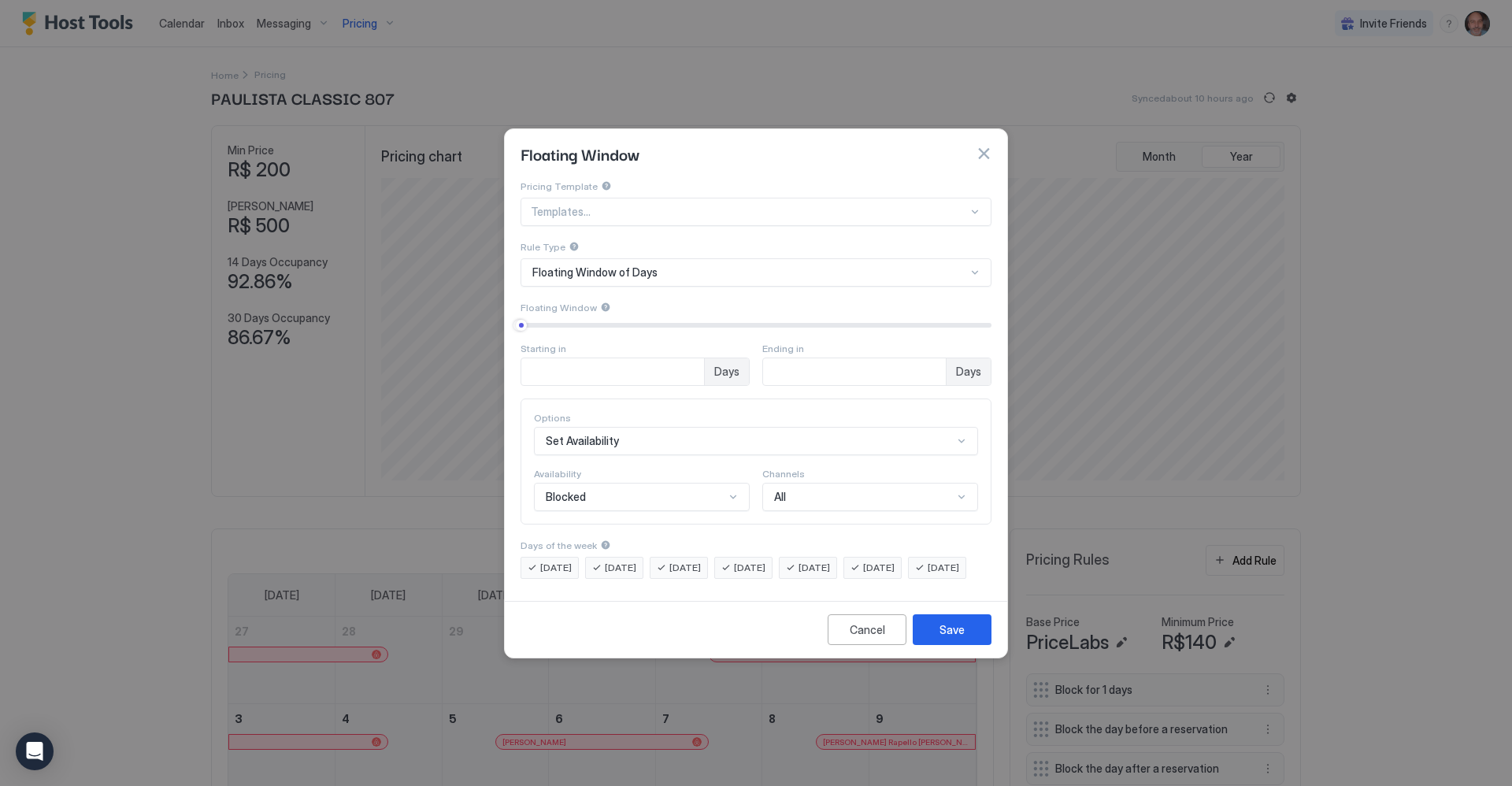
click at [985, 146] on button "button" at bounding box center [984, 153] width 15 height 15
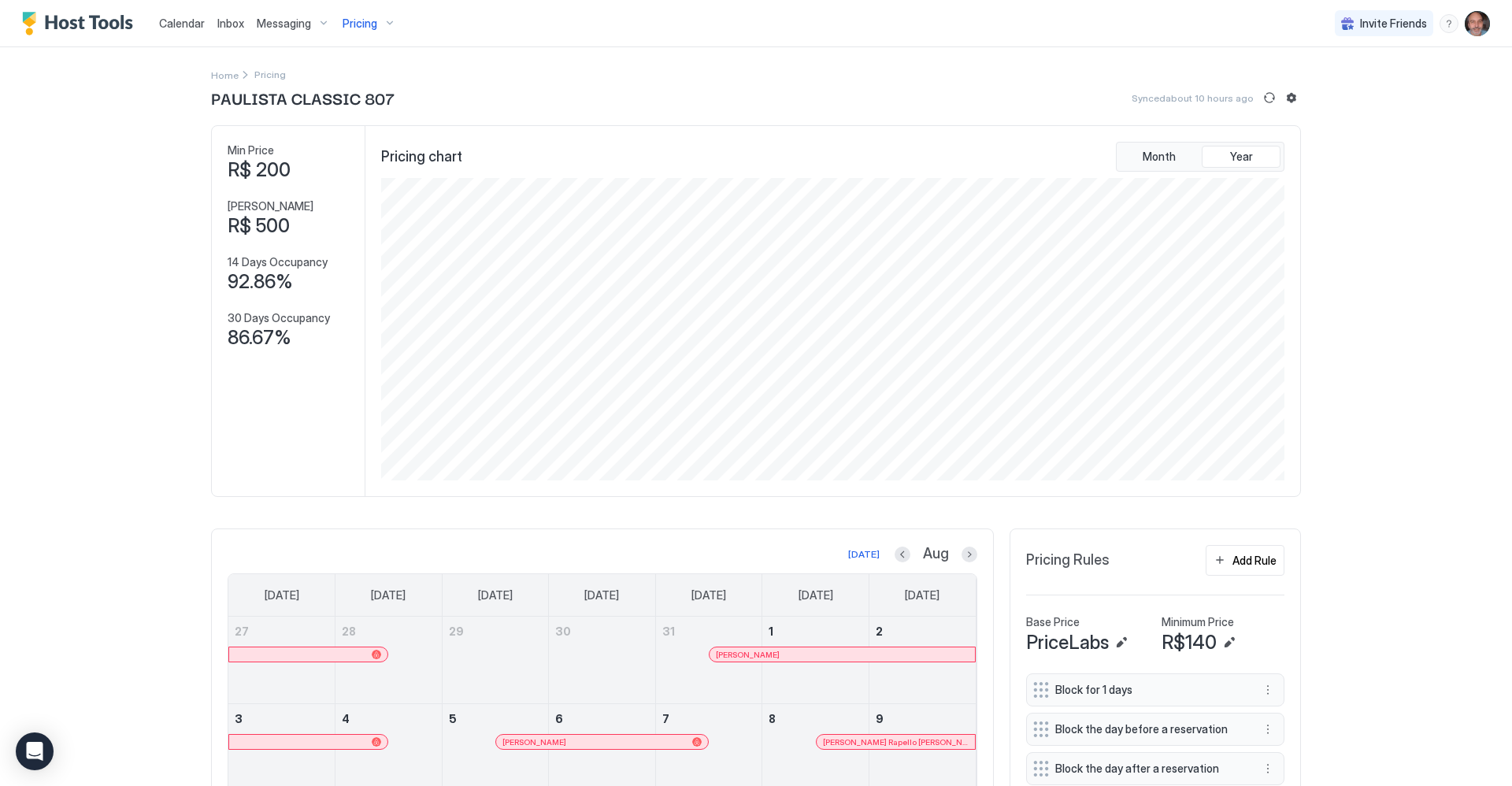
click at [352, 21] on span "Pricing" at bounding box center [359, 23] width 34 height 15
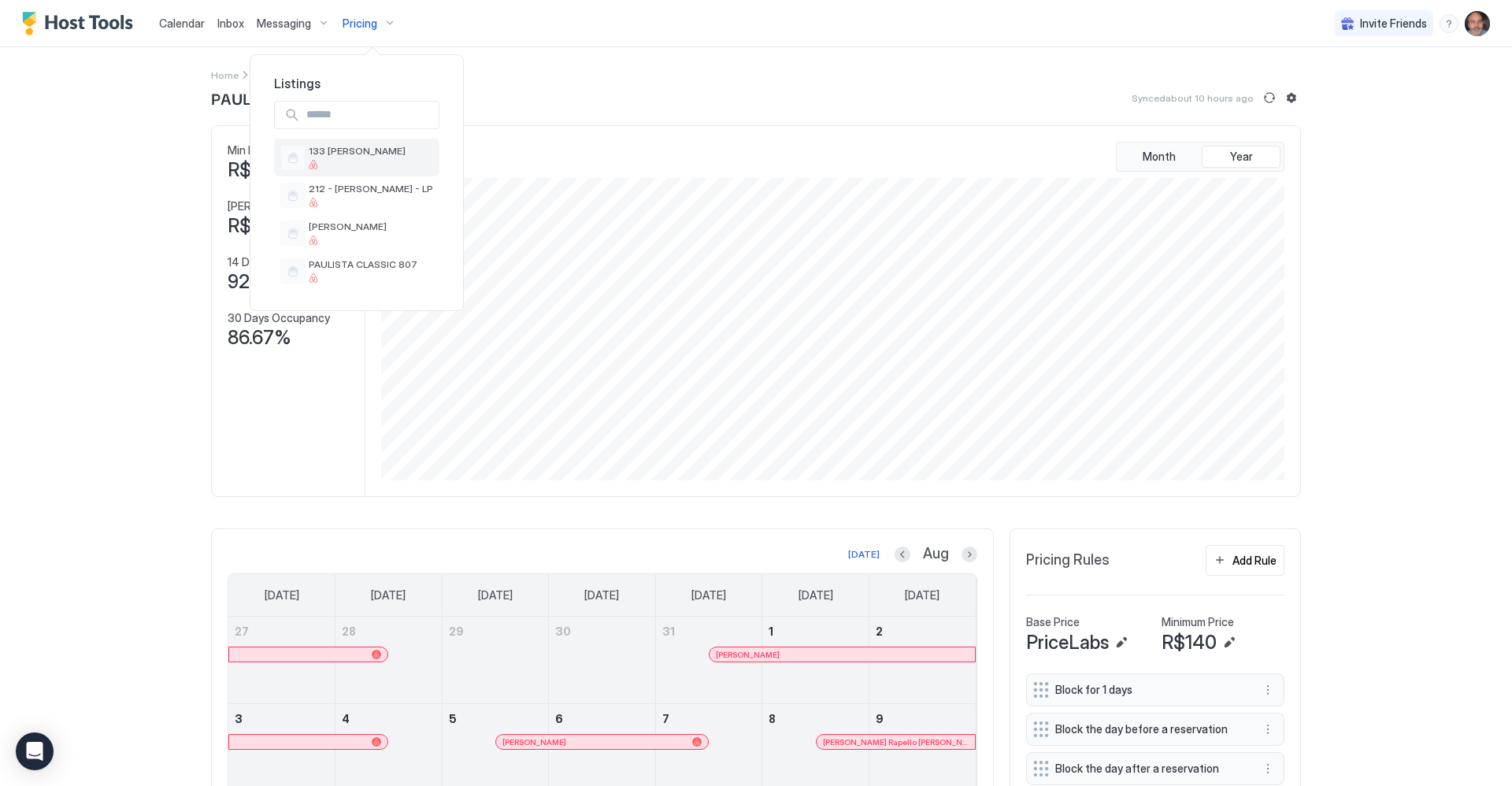
click at [336, 148] on span "133 [PERSON_NAME]" at bounding box center [357, 151] width 97 height 12
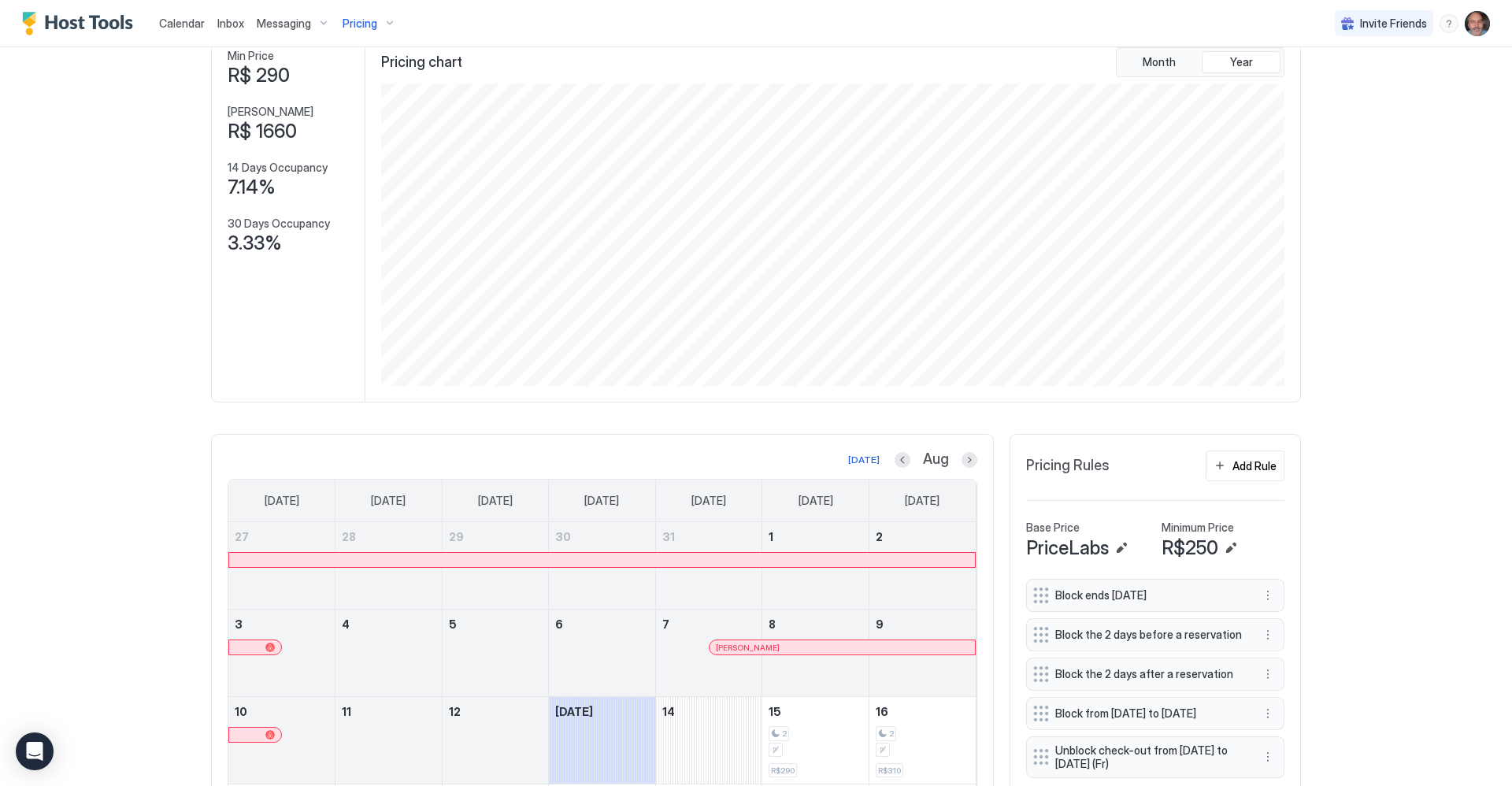
scroll to position [237, 0]
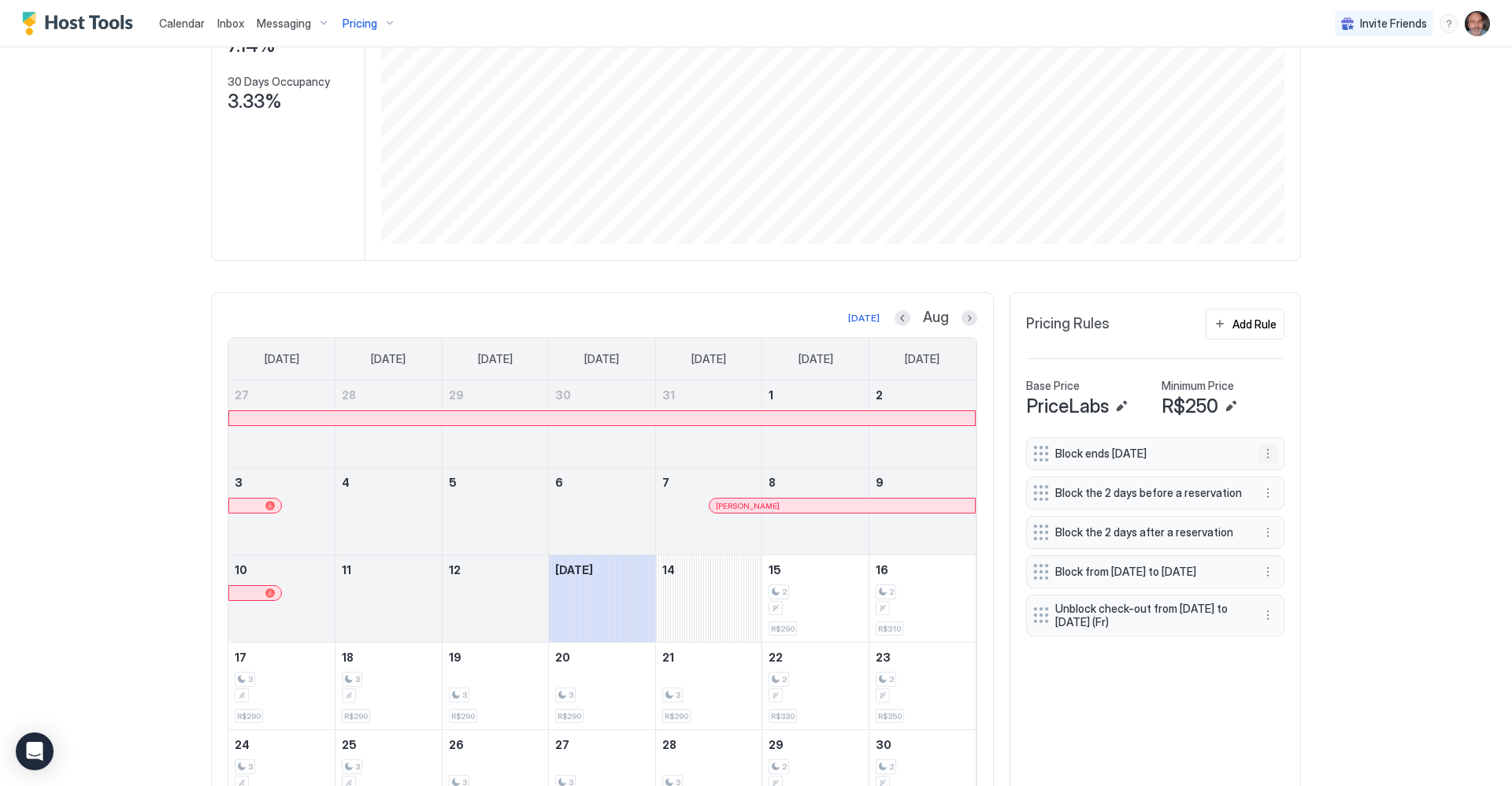
click at [1265, 448] on button "More options" at bounding box center [1268, 453] width 19 height 19
click at [1283, 477] on span "Edit" at bounding box center [1286, 475] width 17 height 12
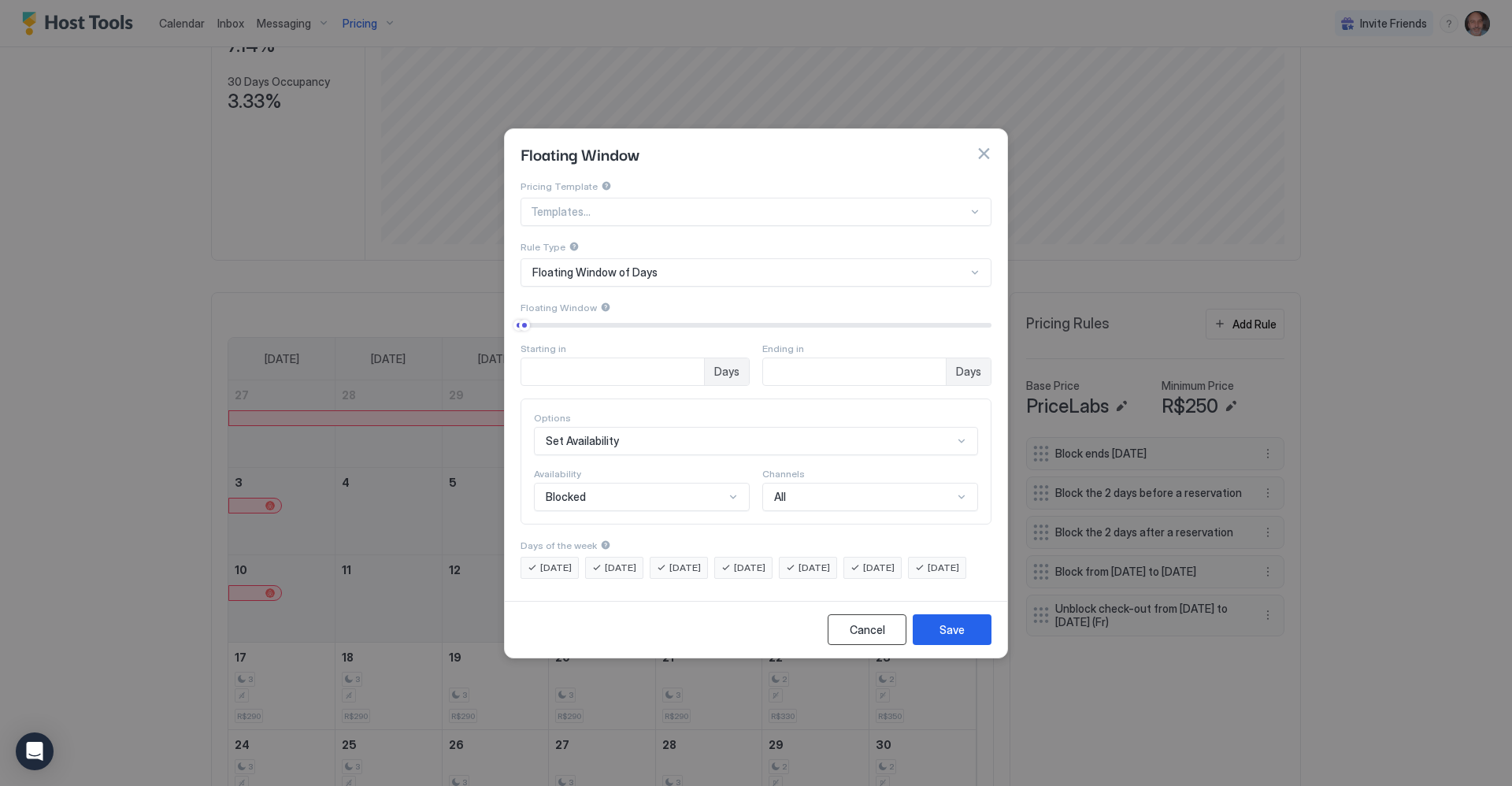
click at [850, 638] on div "Cancel" at bounding box center [867, 629] width 35 height 16
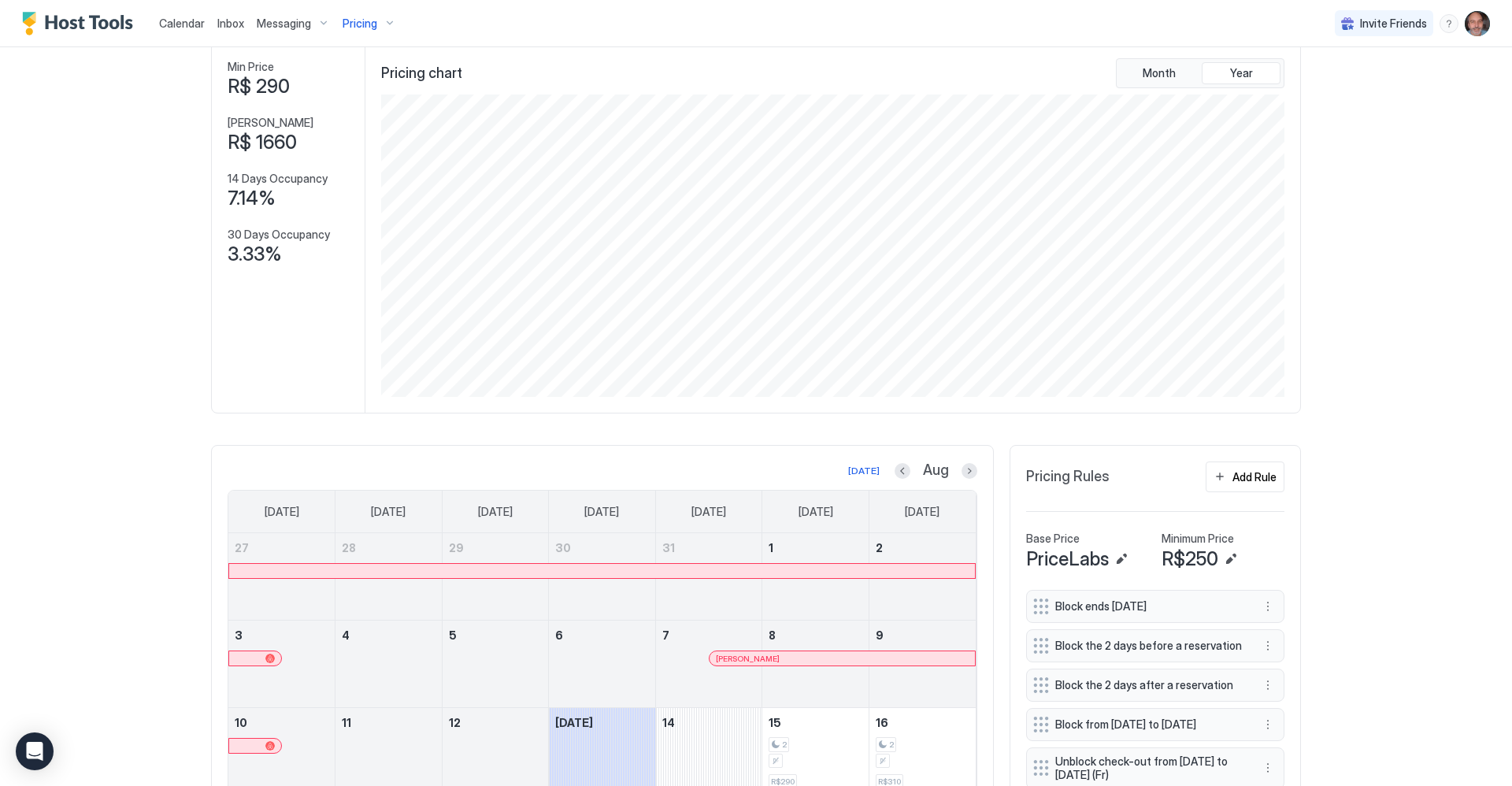
scroll to position [0, 0]
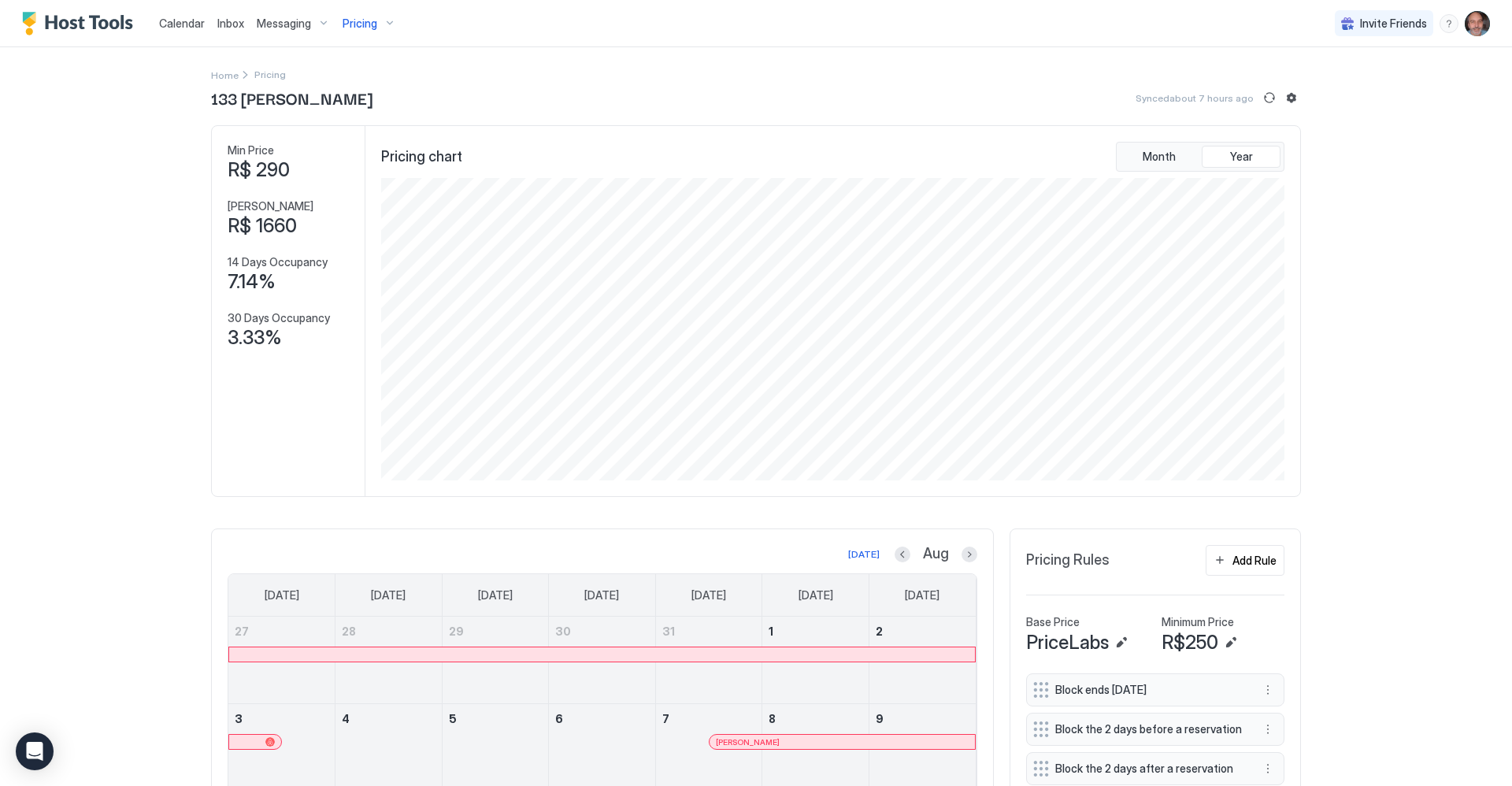
click at [348, 27] on span "Pricing" at bounding box center [359, 23] width 34 height 15
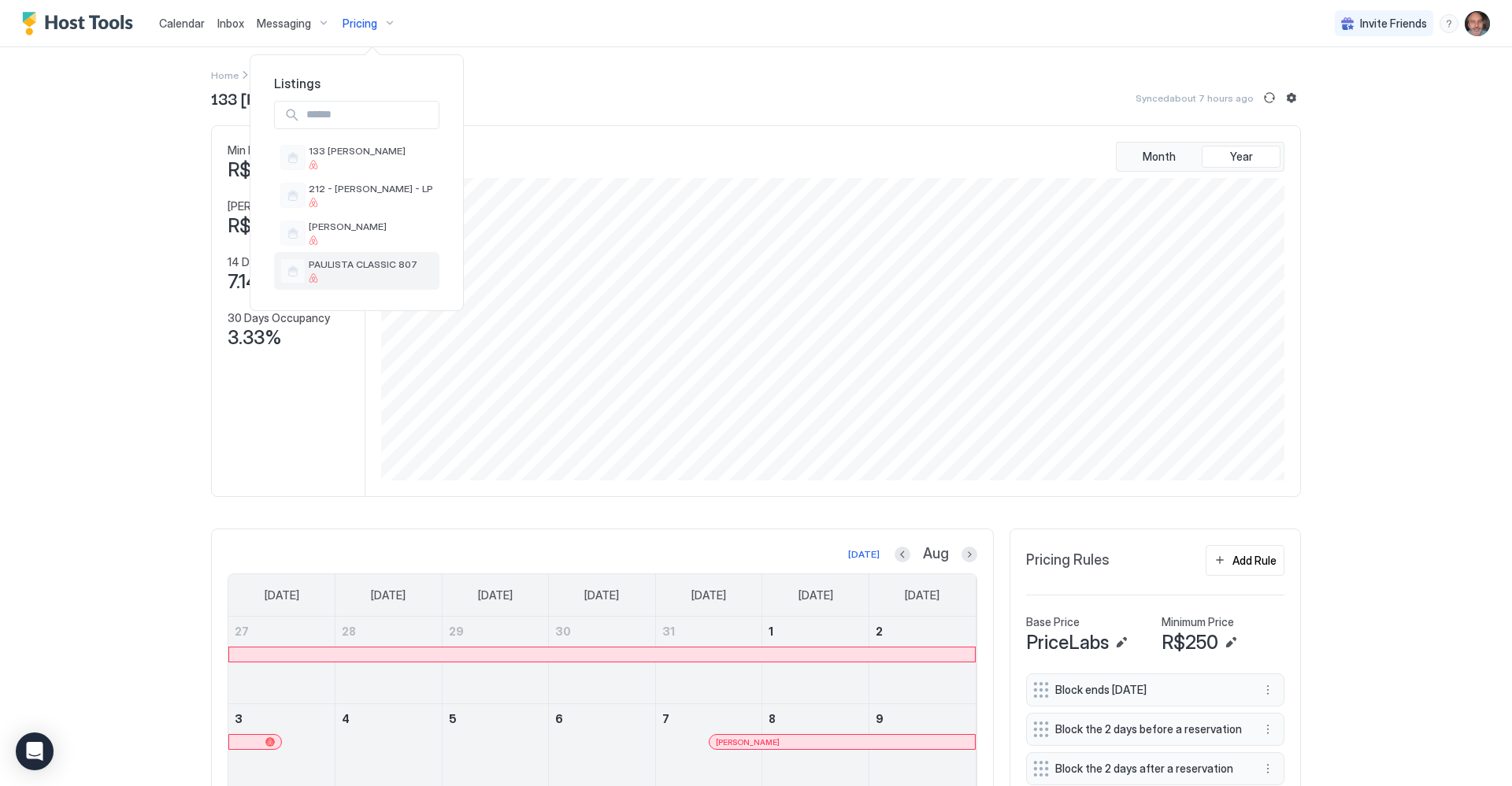
click at [341, 256] on div "PAULISTA CLASSIC 807" at bounding box center [357, 271] width 166 height 38
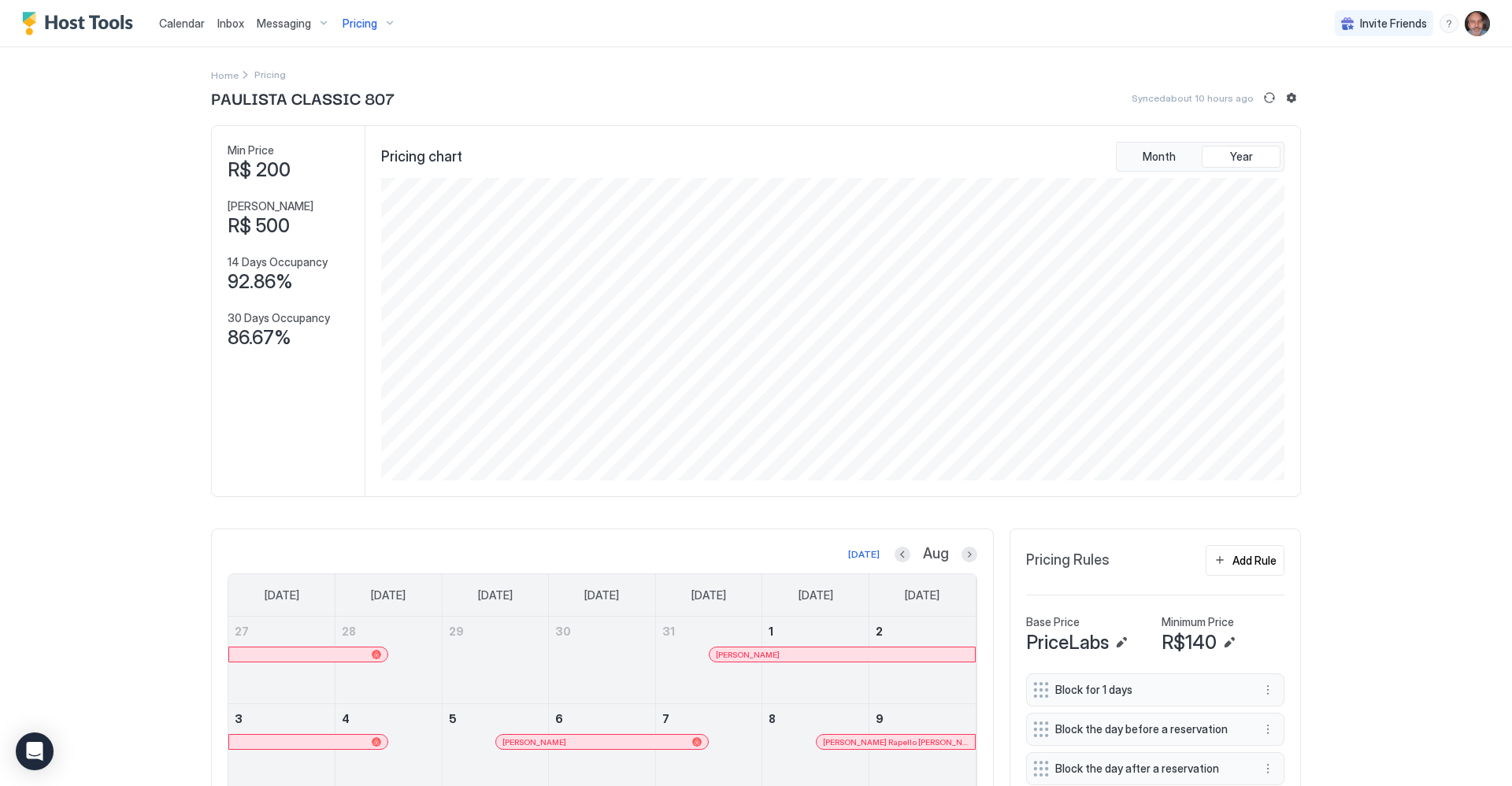
click at [352, 20] on span "Pricing" at bounding box center [359, 23] width 34 height 15
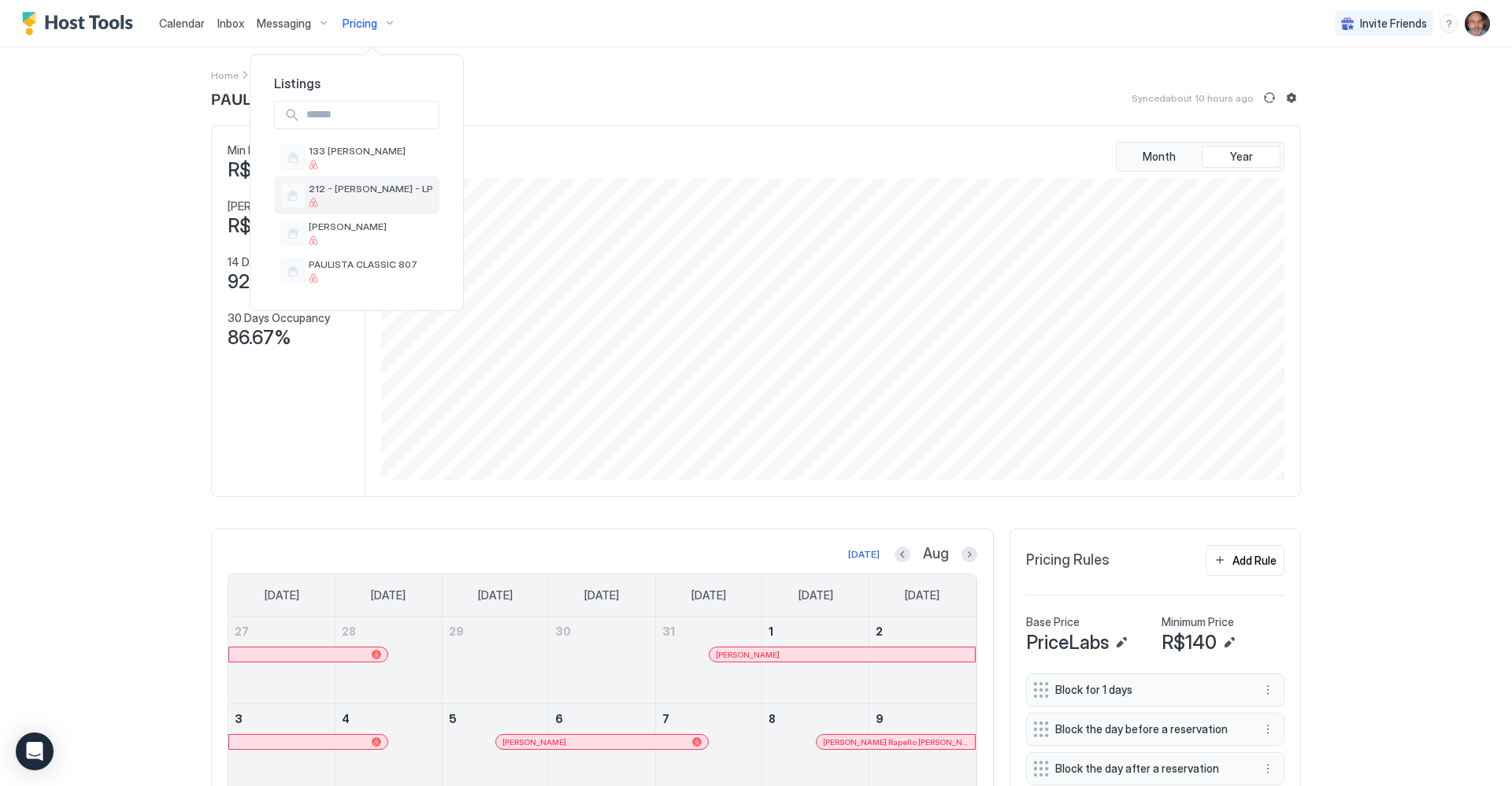
click at [360, 192] on span "212 - [PERSON_NAME] - LP" at bounding box center [370, 189] width 124 height 12
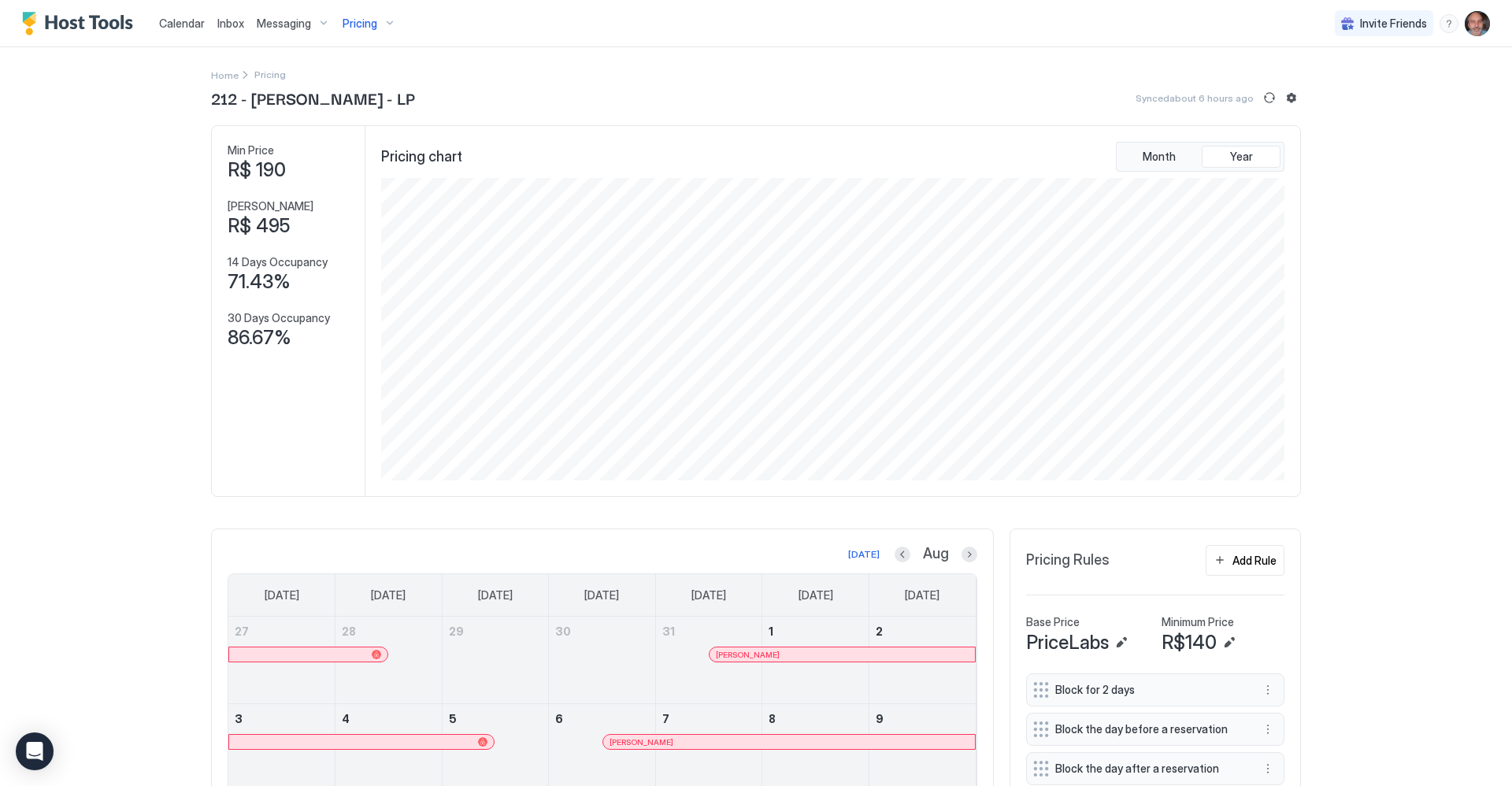
click at [366, 27] on span "Pricing" at bounding box center [359, 23] width 34 height 15
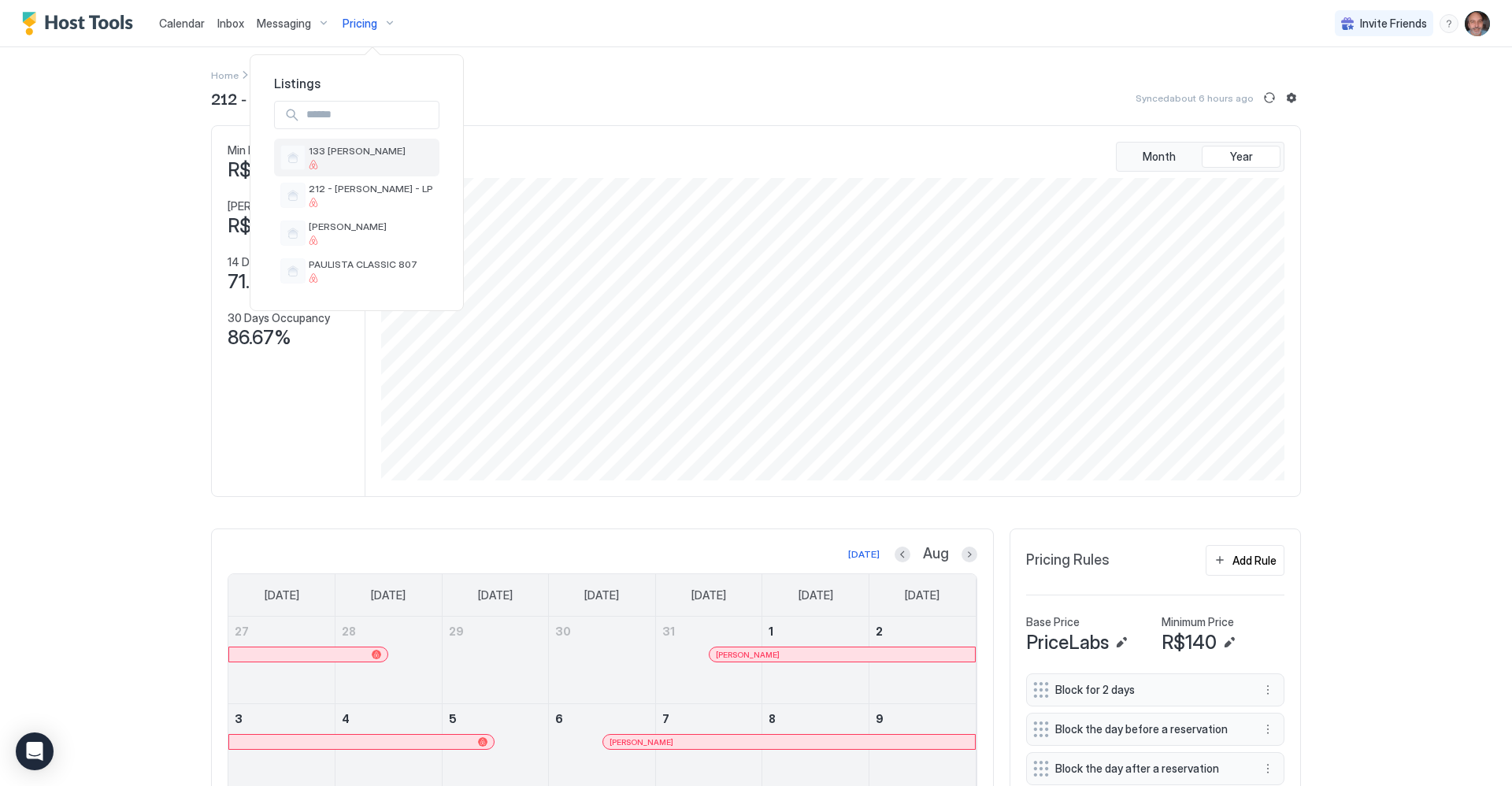
click at [352, 151] on span "133 [PERSON_NAME]" at bounding box center [357, 151] width 97 height 12
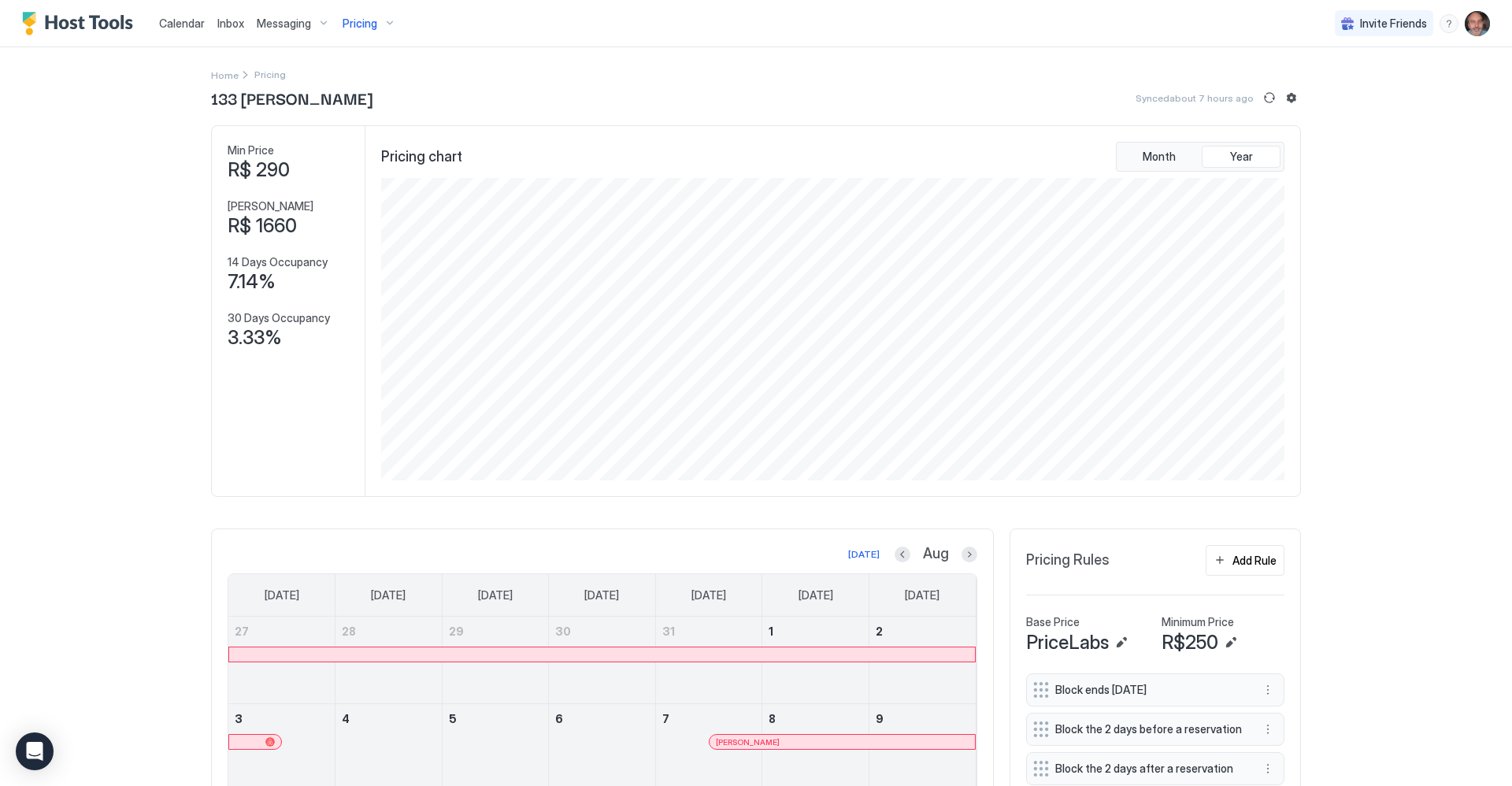
click at [362, 18] on span "Pricing" at bounding box center [359, 23] width 34 height 15
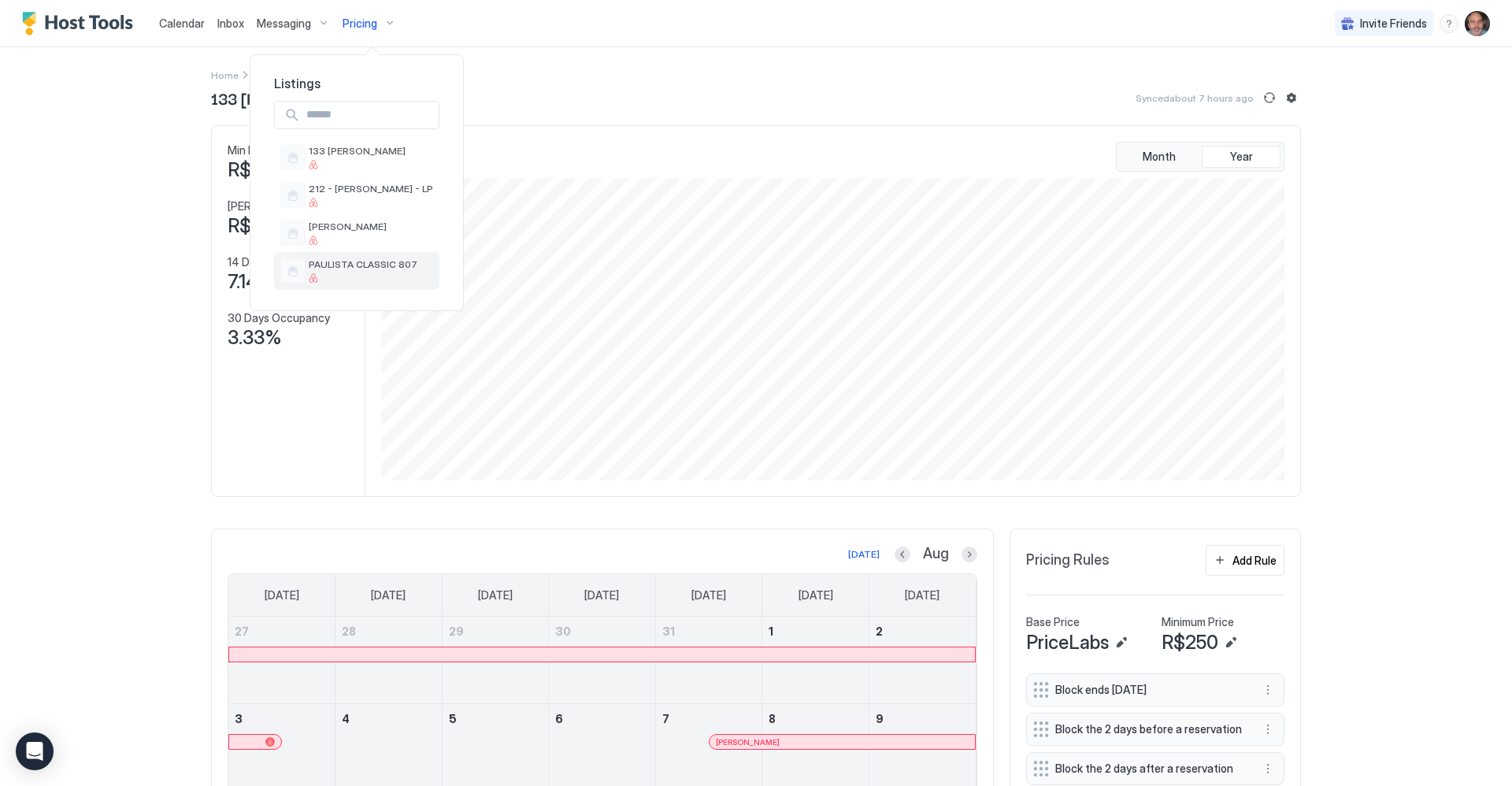
click at [347, 264] on span "PAULISTA CLASSIC 807" at bounding box center [363, 264] width 109 height 12
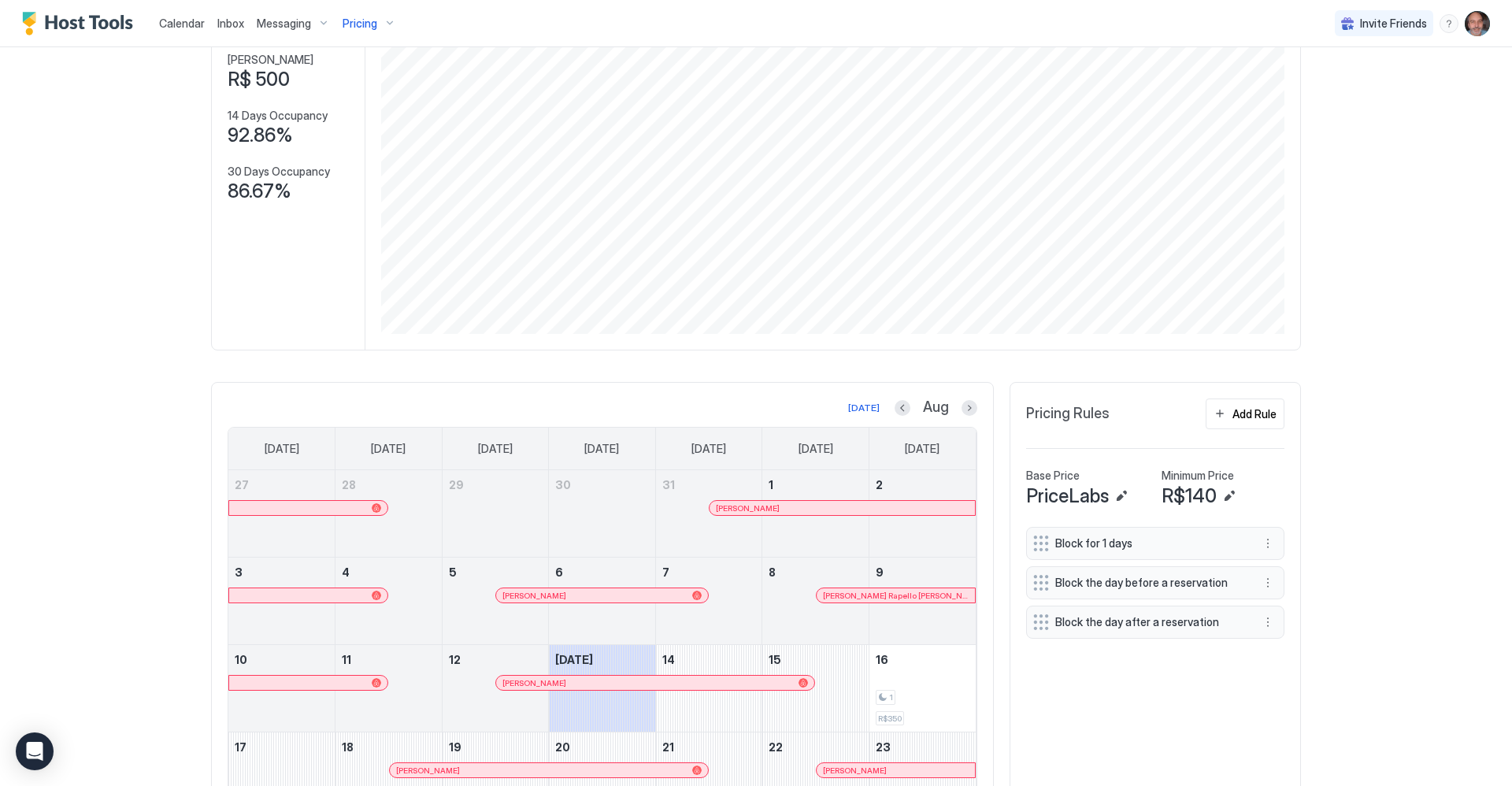
scroll to position [393, 0]
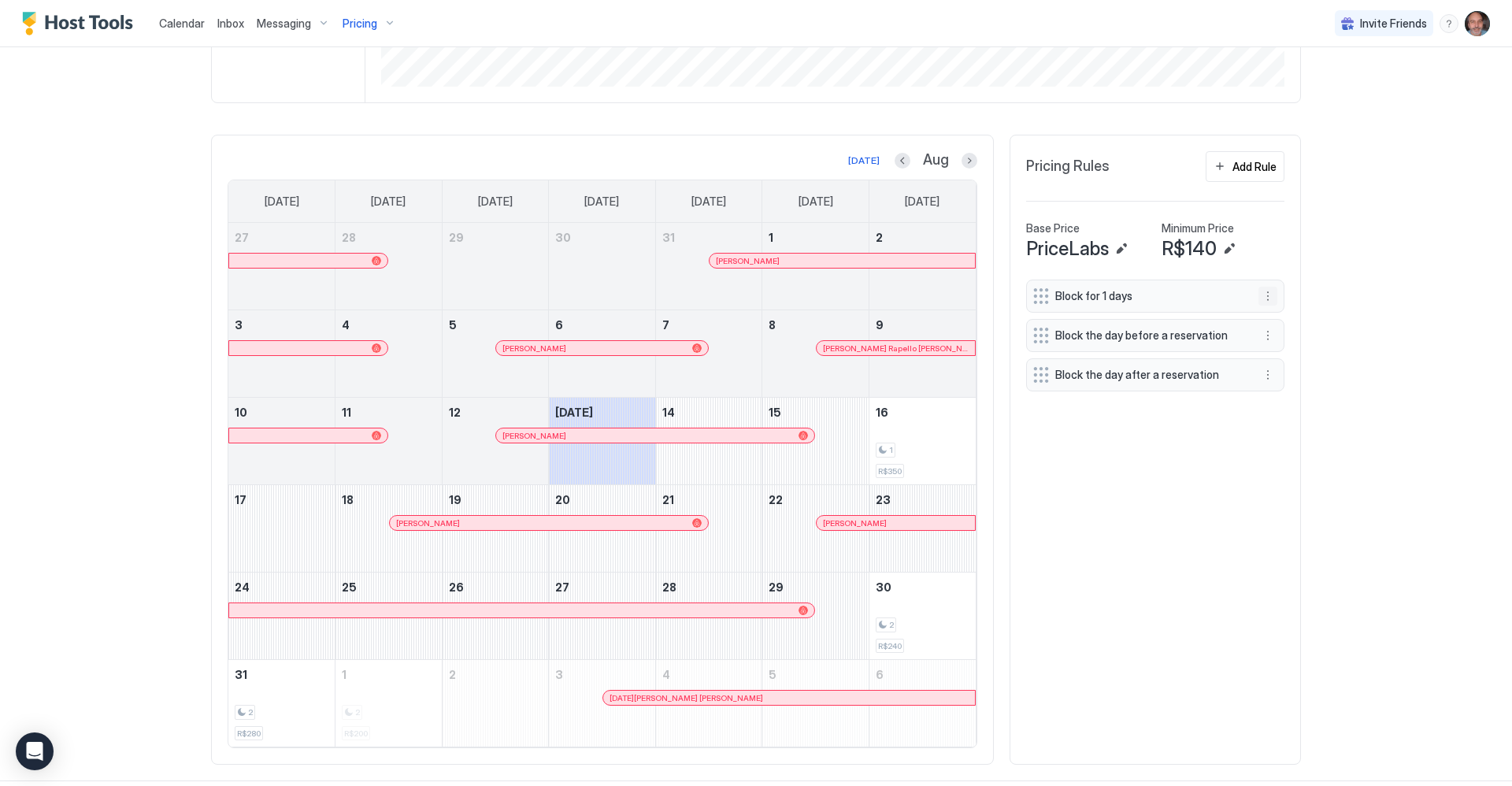
click at [1267, 297] on button "More options" at bounding box center [1268, 296] width 19 height 19
click at [1284, 322] on span "Edit" at bounding box center [1286, 318] width 17 height 12
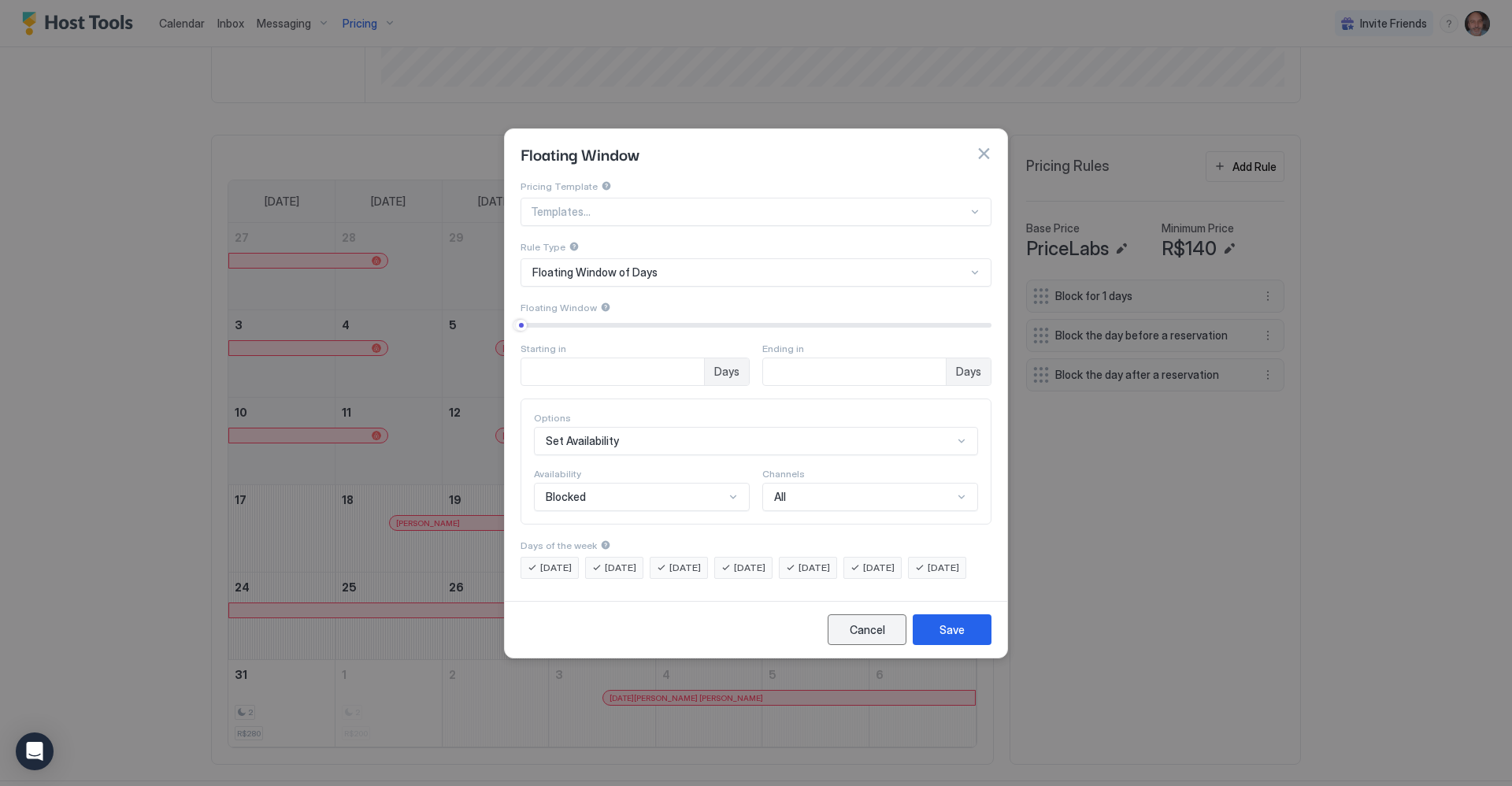
click at [863, 638] on div "Cancel" at bounding box center [867, 629] width 35 height 16
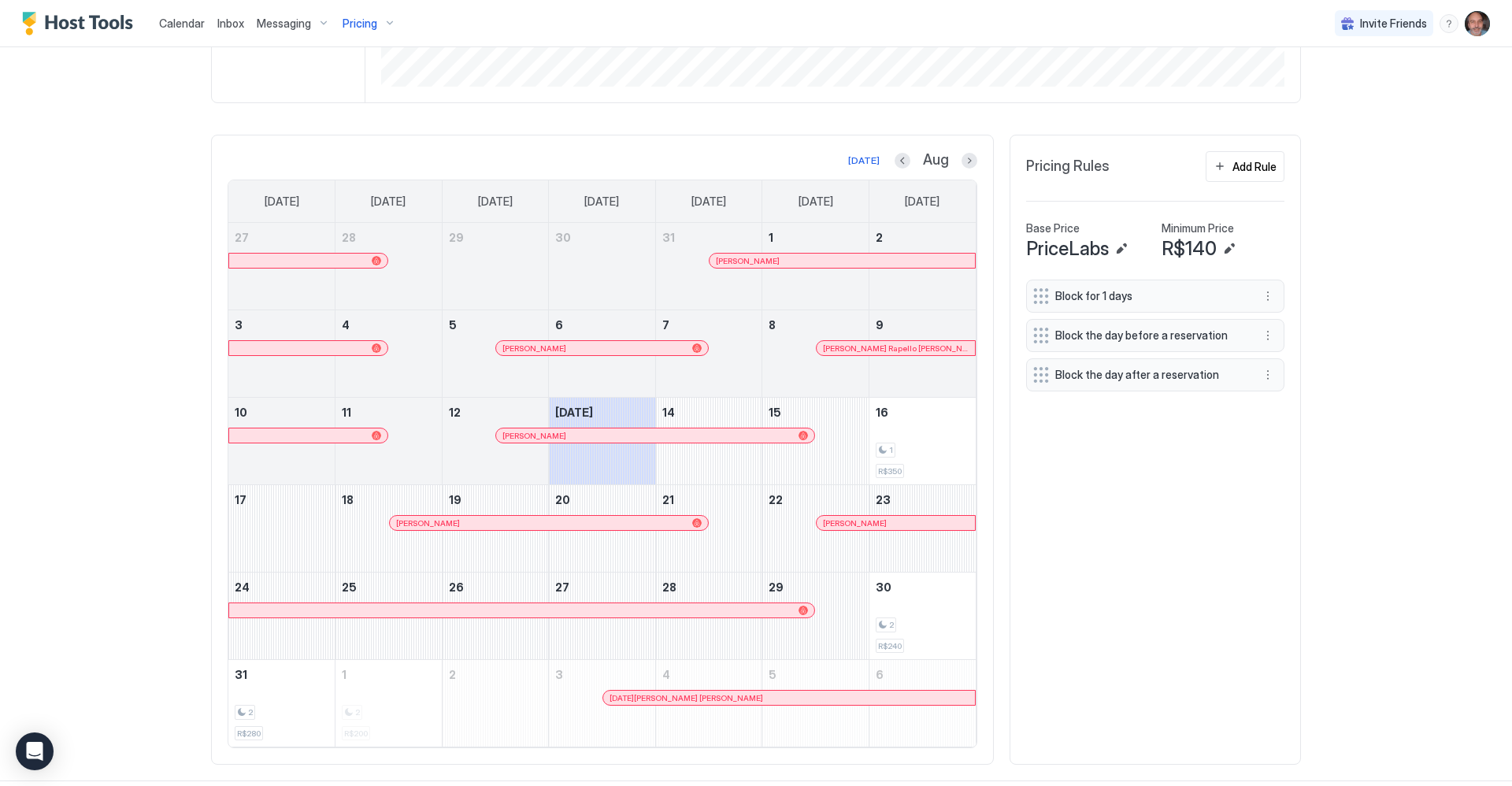
click at [33, 171] on div "Calendar Inbox Messaging Pricing Invite Friends LG Home Pricing PAULISTA CLASSI…" at bounding box center [756, 393] width 1512 height 786
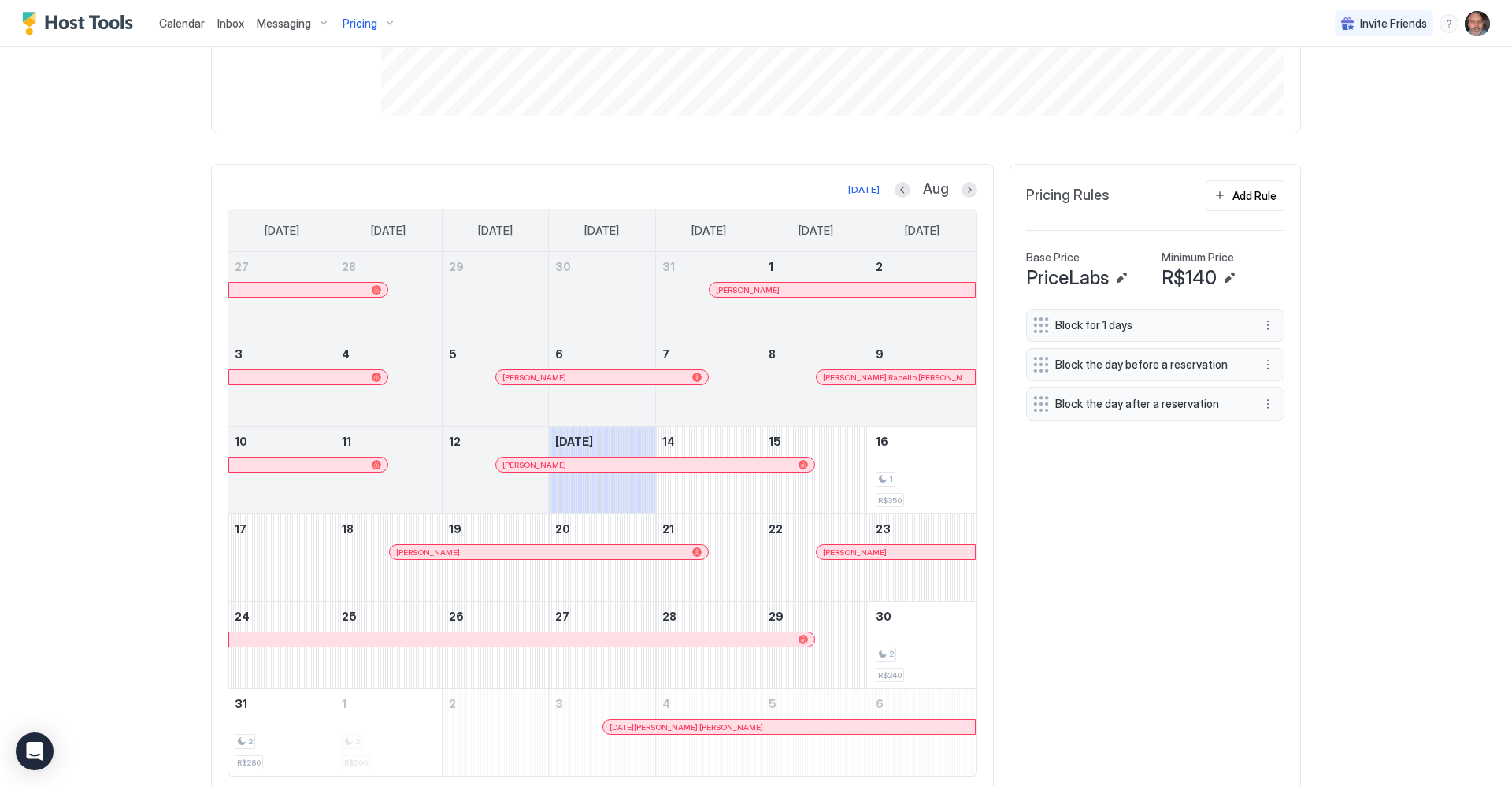
scroll to position [417, 0]
